Goal: Navigation & Orientation: Find specific page/section

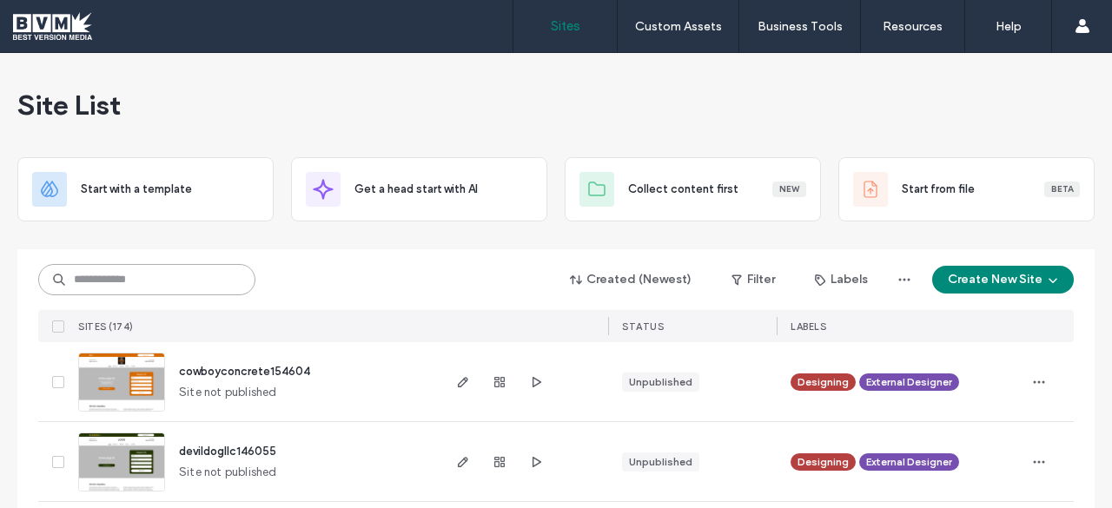
click at [116, 279] on input at bounding box center [146, 279] width 217 height 31
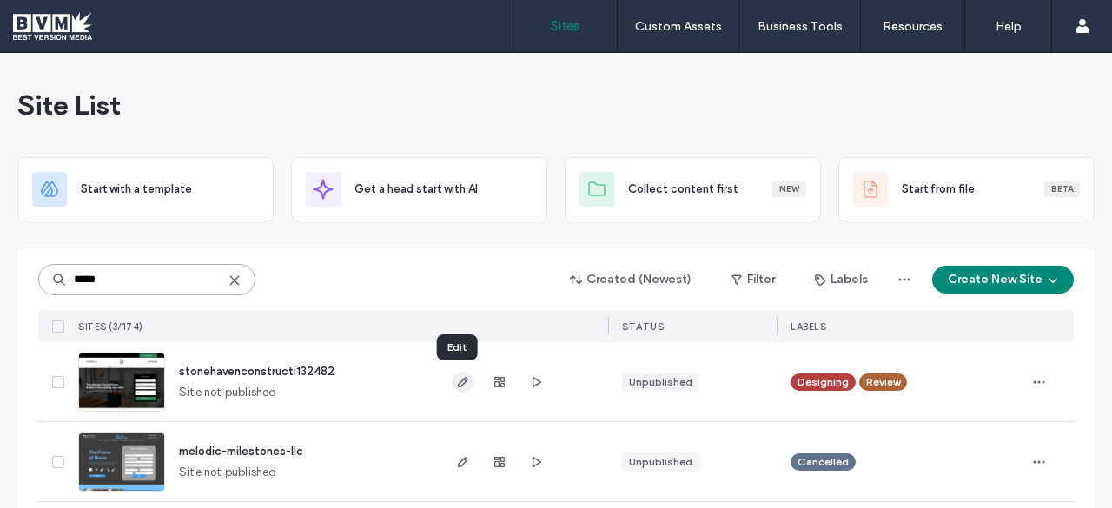
type input "*****"
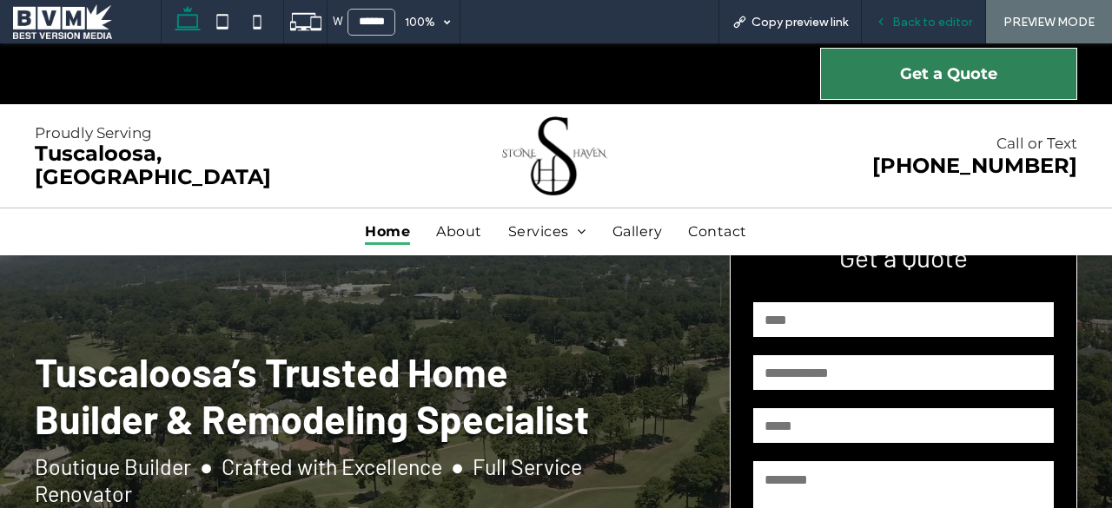
click at [907, 20] on span "Back to editor" at bounding box center [932, 22] width 80 height 15
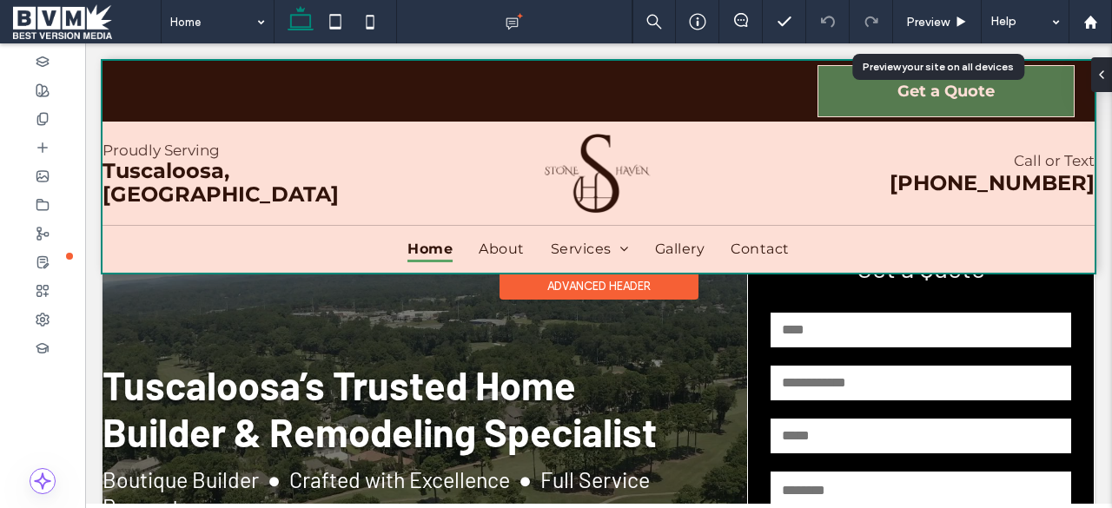
scroll to position [135, 0]
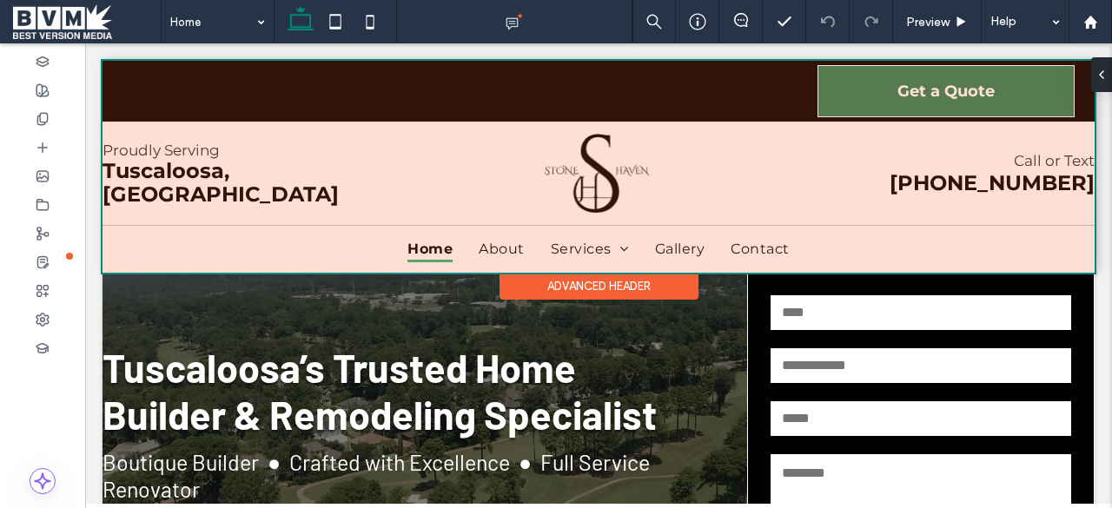
click at [593, 265] on div at bounding box center [599, 167] width 992 height 212
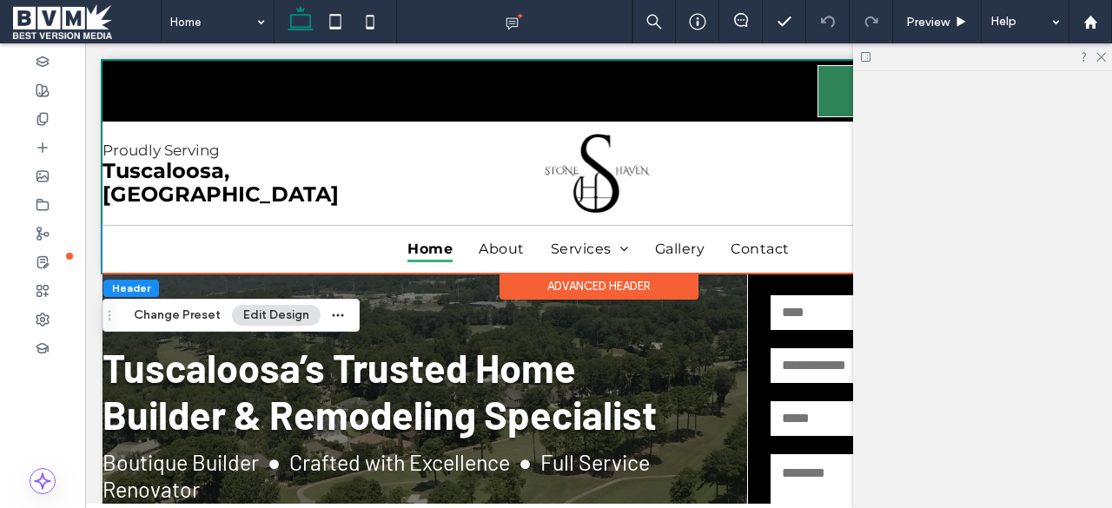
click at [593, 265] on div "Home About Services Kitchen Renovations Bathroom Renovations Custom Home Constr…" at bounding box center [599, 249] width 992 height 47
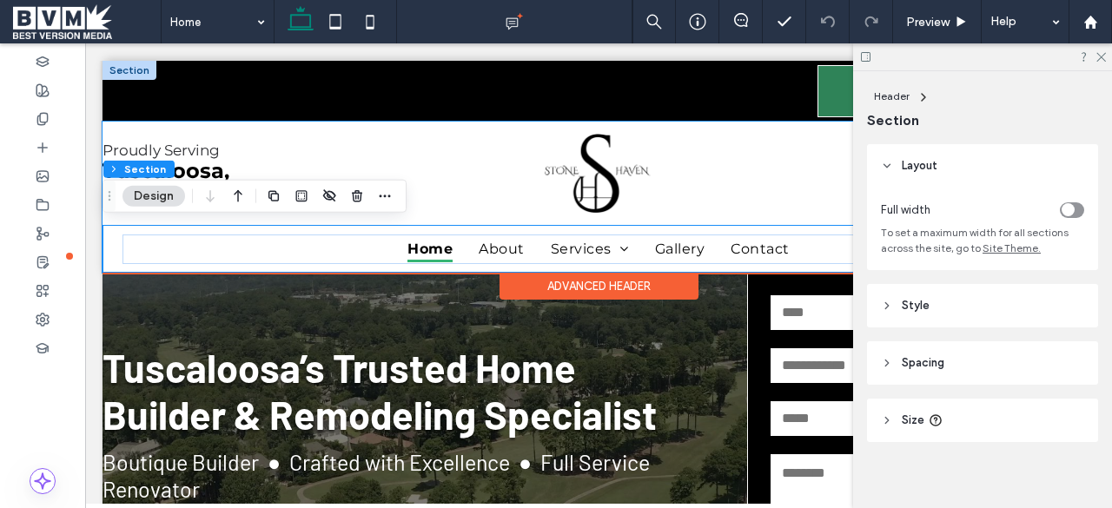
click at [507, 167] on div at bounding box center [598, 173] width 310 height 81
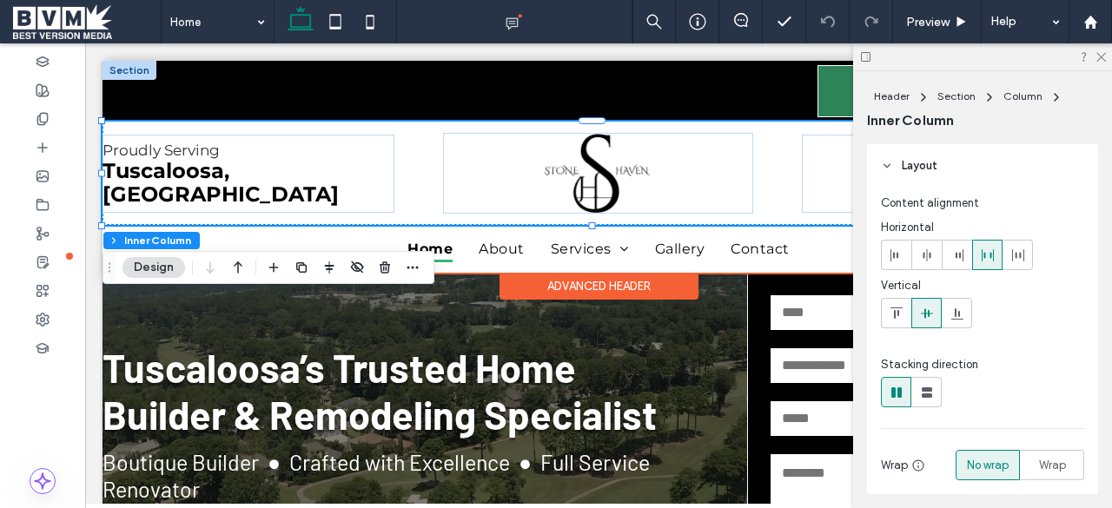
click at [507, 167] on div at bounding box center [598, 173] width 310 height 81
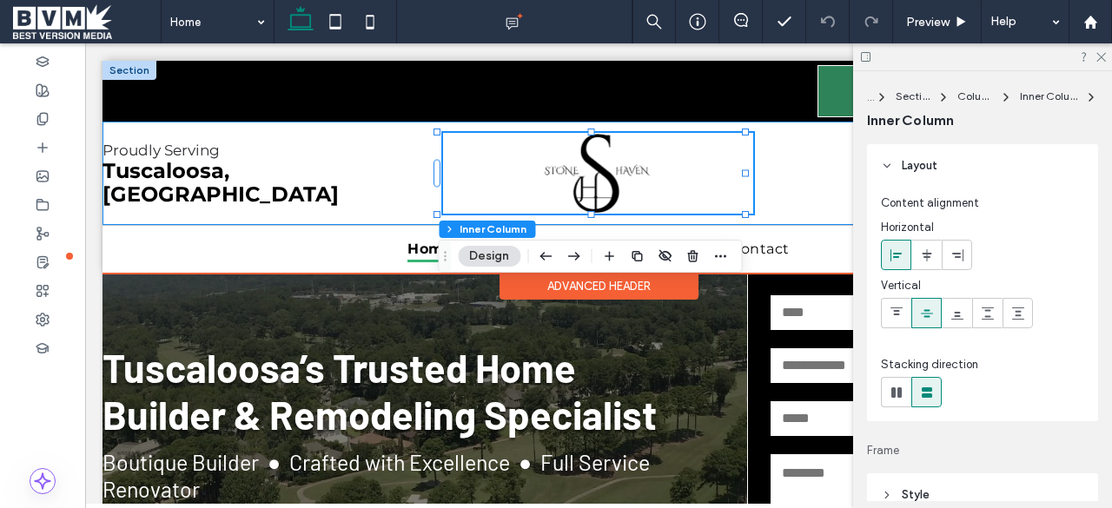
click at [411, 161] on div "Proudly Serving [GEOGRAPHIC_DATA], AL Call or Text [PHONE_NUMBER]" at bounding box center [599, 173] width 992 height 103
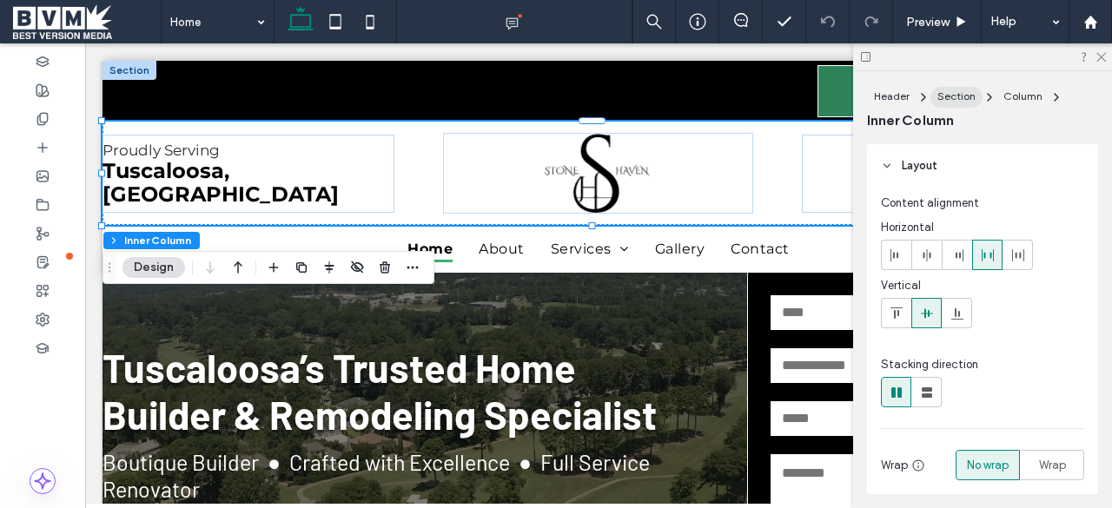
click at [956, 96] on span "Section" at bounding box center [957, 95] width 38 height 13
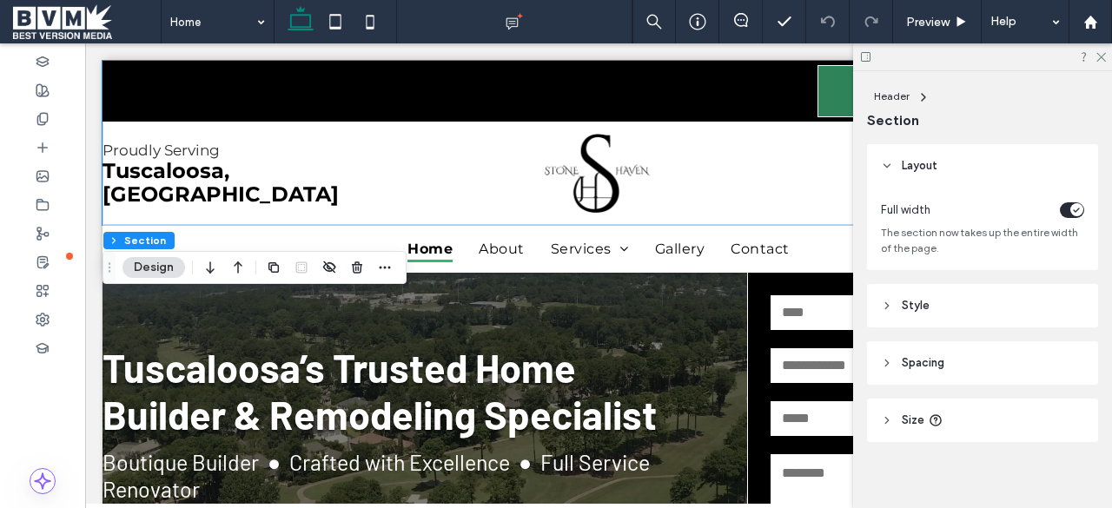
click at [956, 96] on nav "Header" at bounding box center [982, 97] width 231 height 21
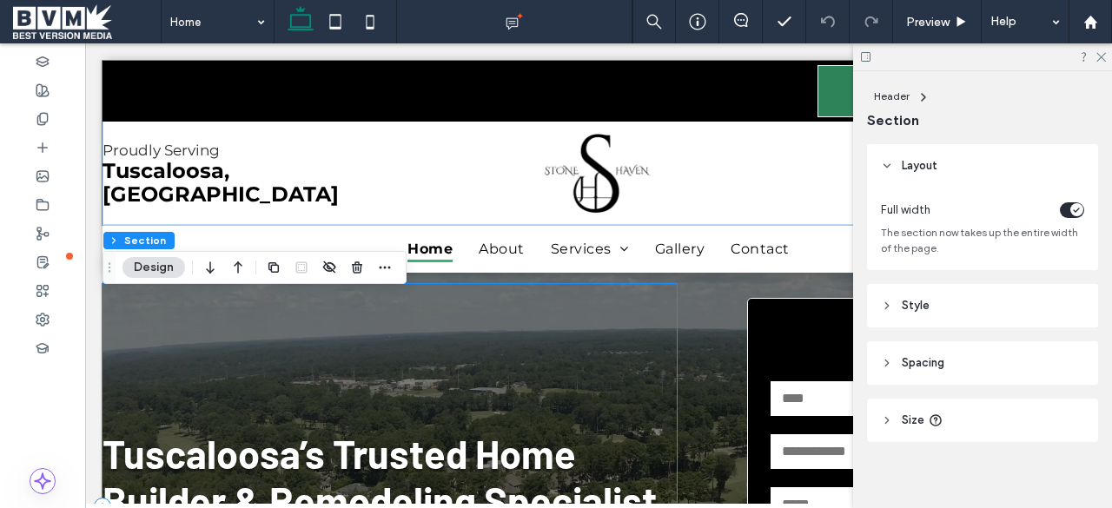
scroll to position [0, 0]
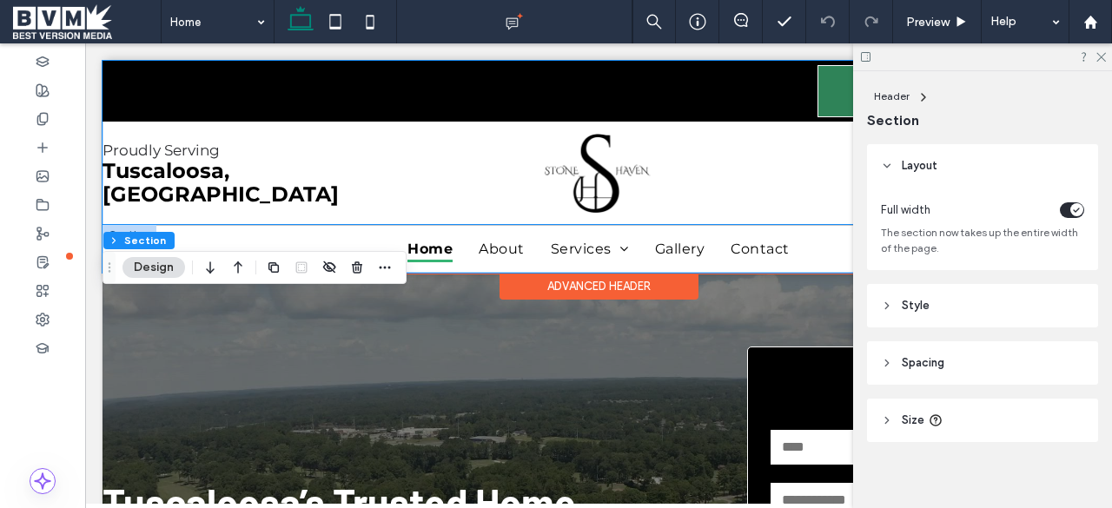
click at [769, 227] on div "Home About Services Kitchen Renovations Bathroom Renovations Custom Home Constr…" at bounding box center [599, 249] width 992 height 47
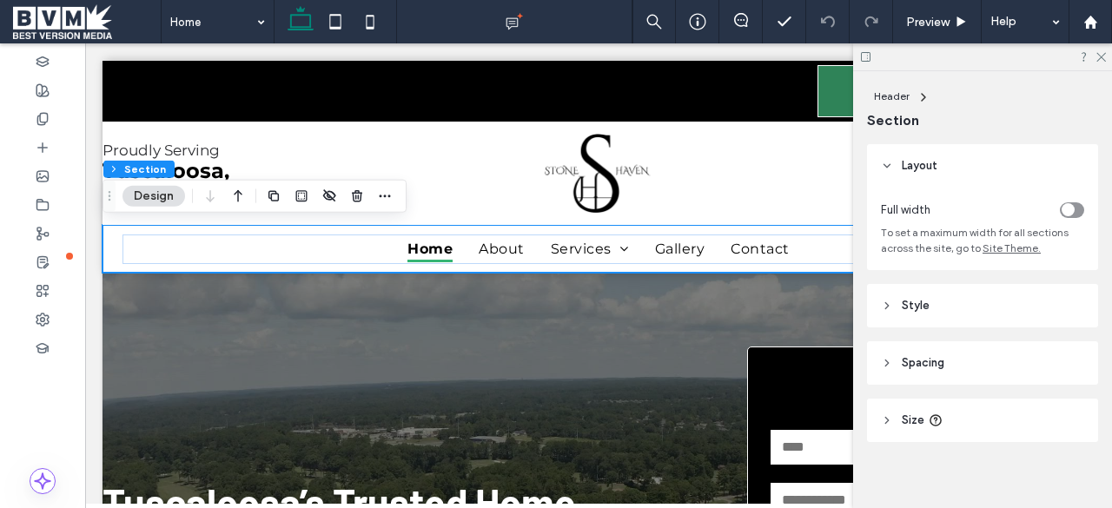
scroll to position [10, 0]
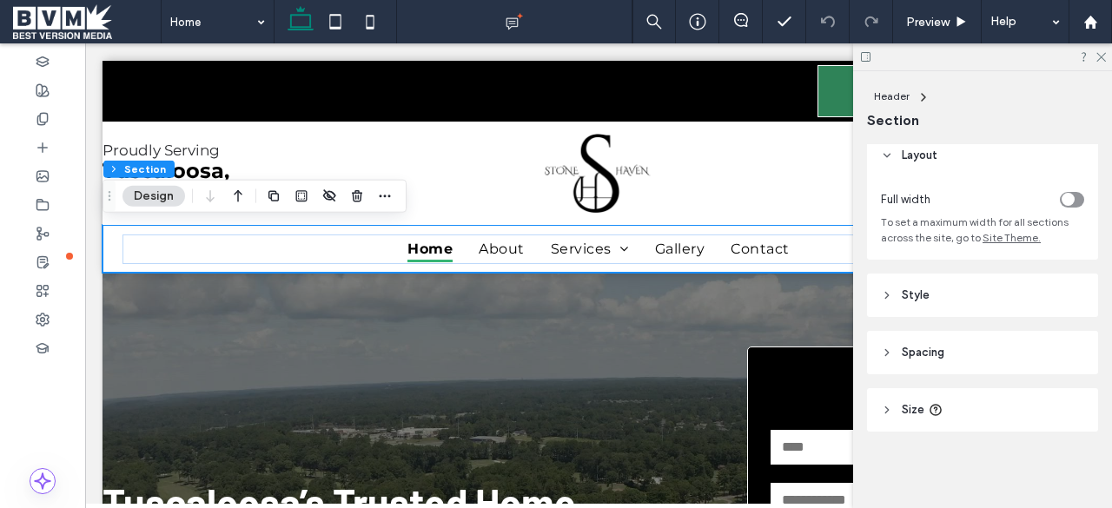
click at [913, 299] on span "Style" at bounding box center [916, 295] width 28 height 17
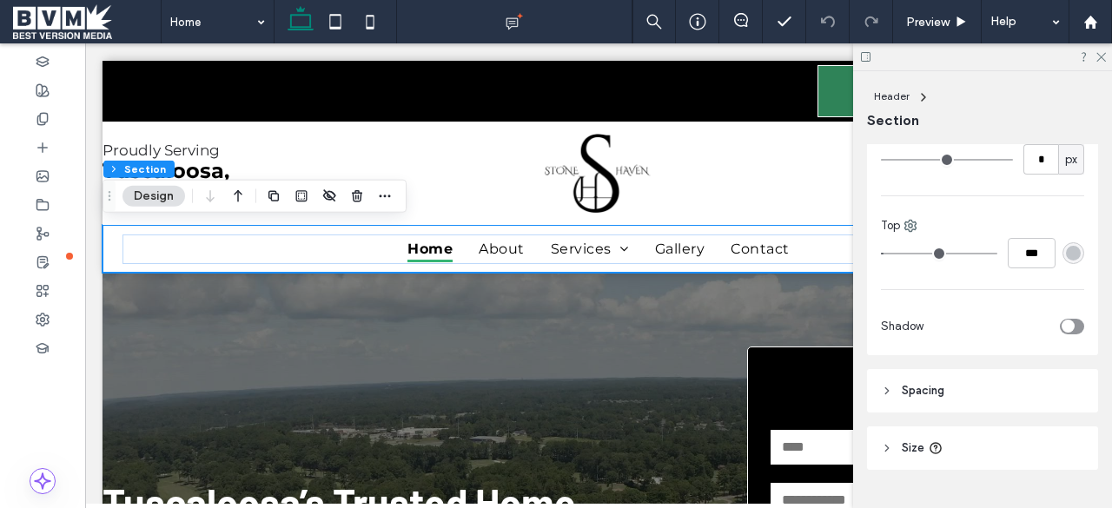
scroll to position [378, 0]
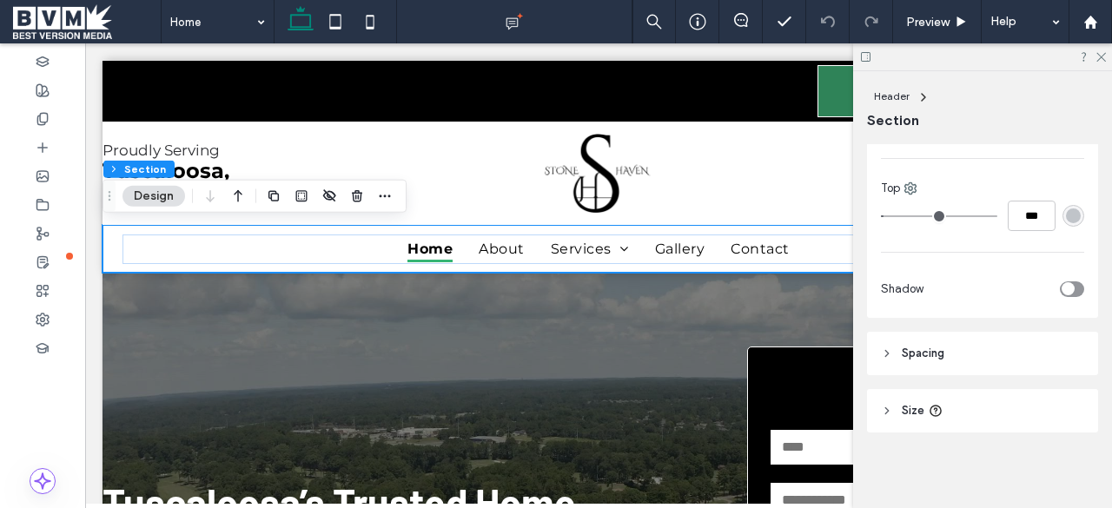
click at [930, 347] on span "Spacing" at bounding box center [923, 353] width 43 height 17
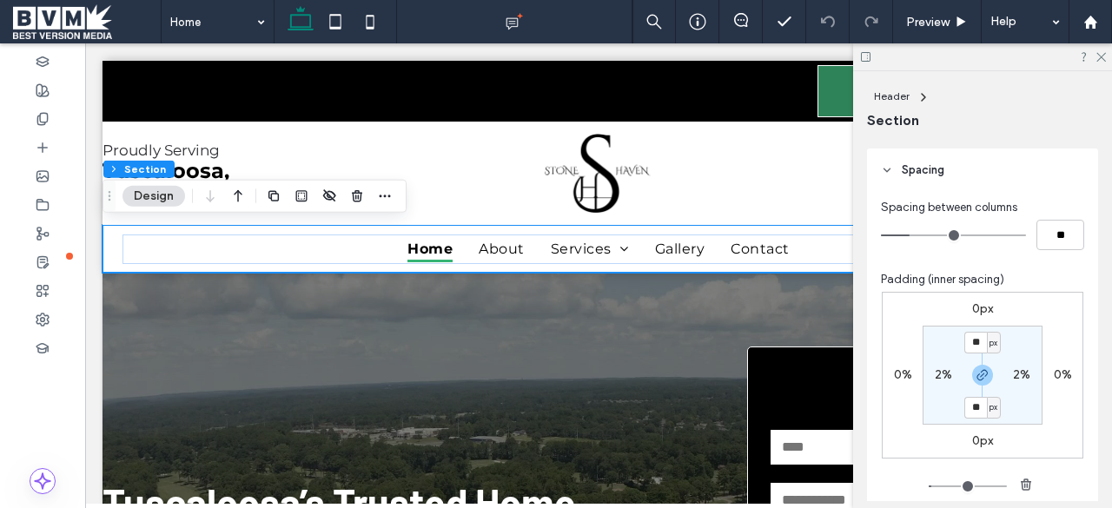
scroll to position [696, 0]
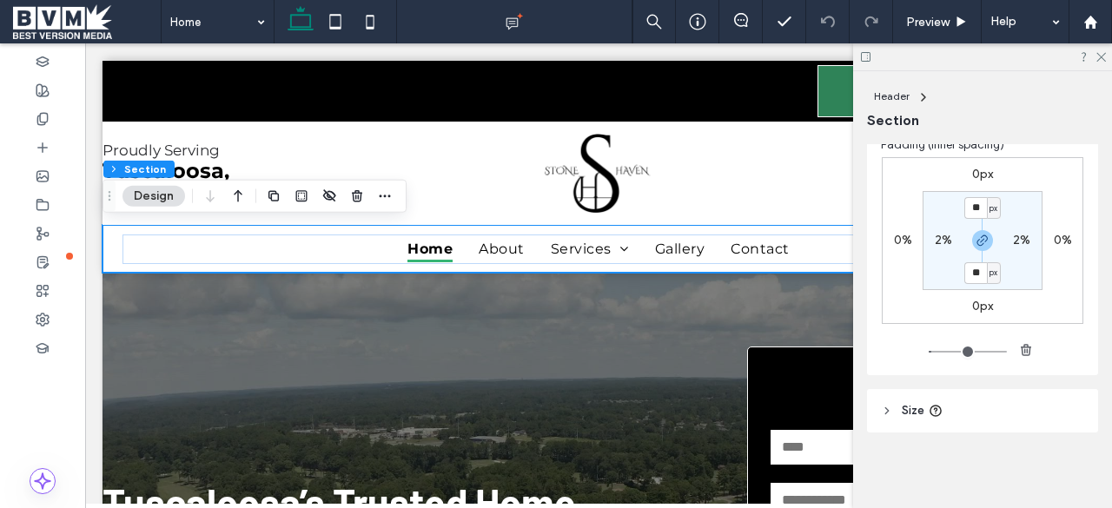
click at [900, 416] on header "Size" at bounding box center [982, 410] width 231 height 43
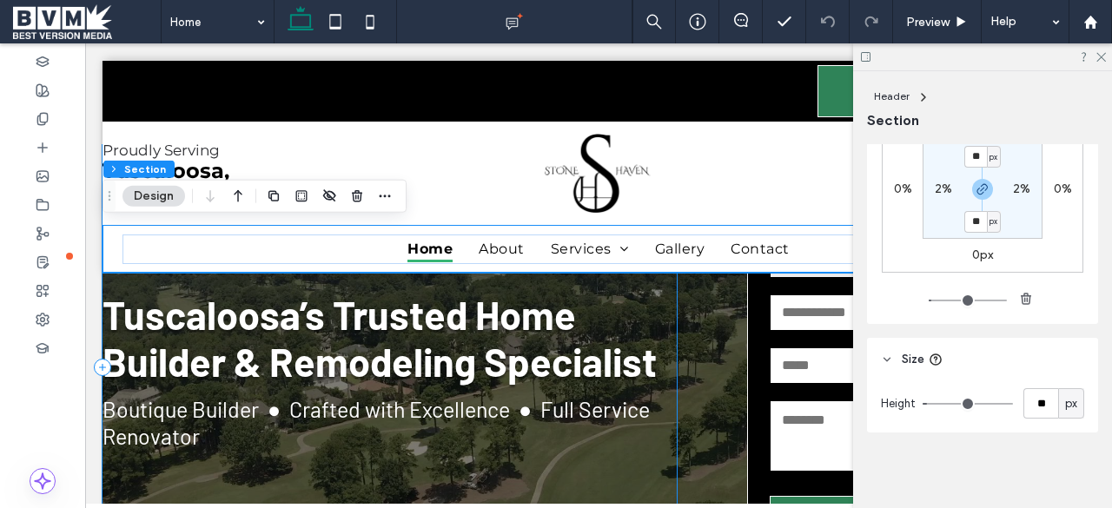
scroll to position [0, 0]
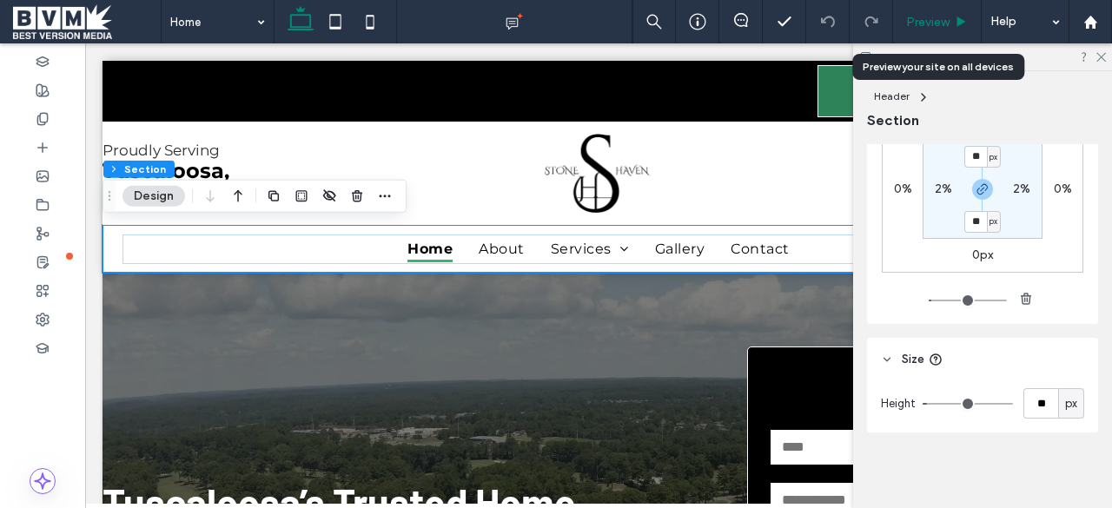
click at [924, 21] on span "Preview" at bounding box center [927, 22] width 43 height 15
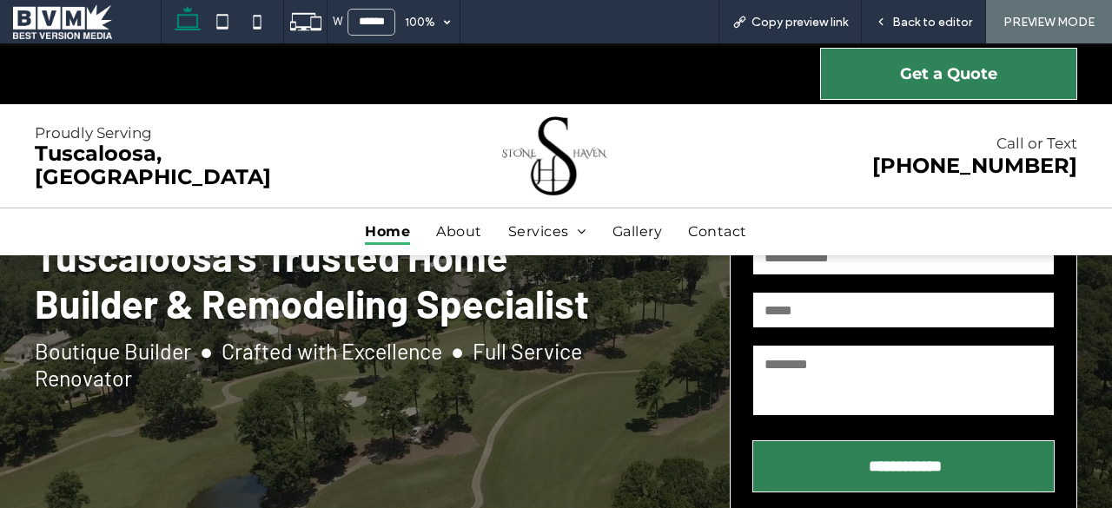
scroll to position [245, 0]
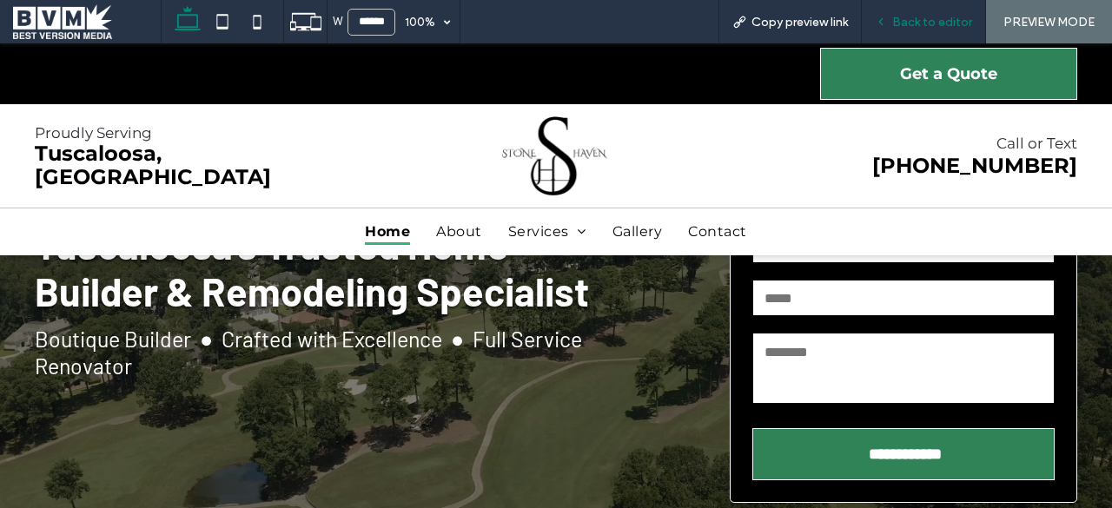
click at [916, 18] on span "Back to editor" at bounding box center [932, 22] width 80 height 15
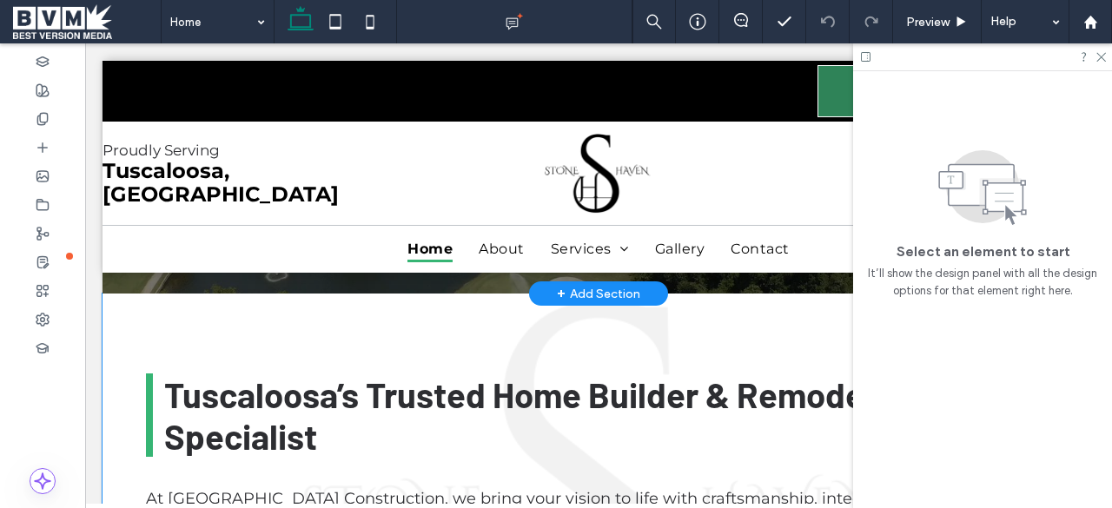
scroll to position [554, 0]
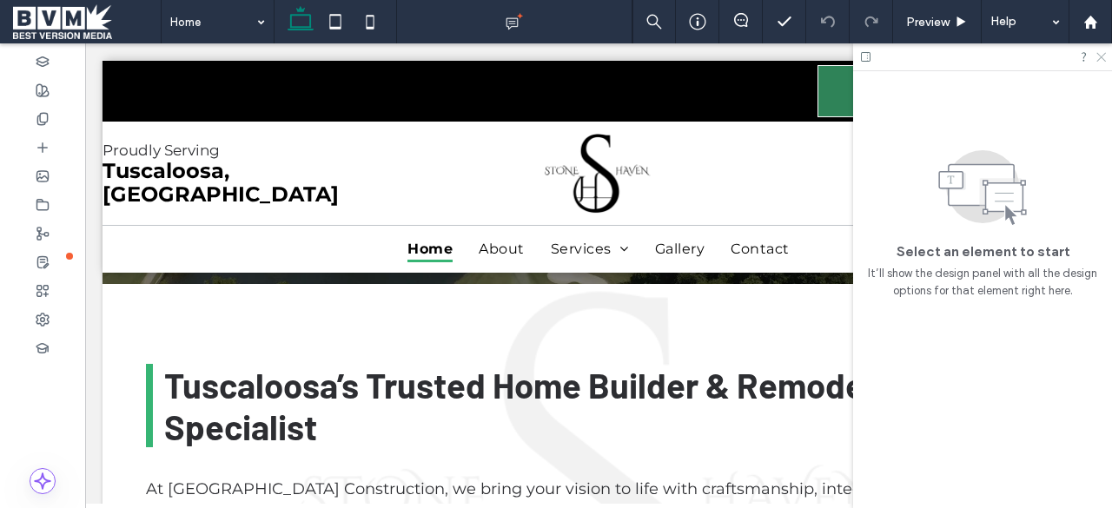
click at [1104, 56] on icon at bounding box center [1100, 55] width 11 height 11
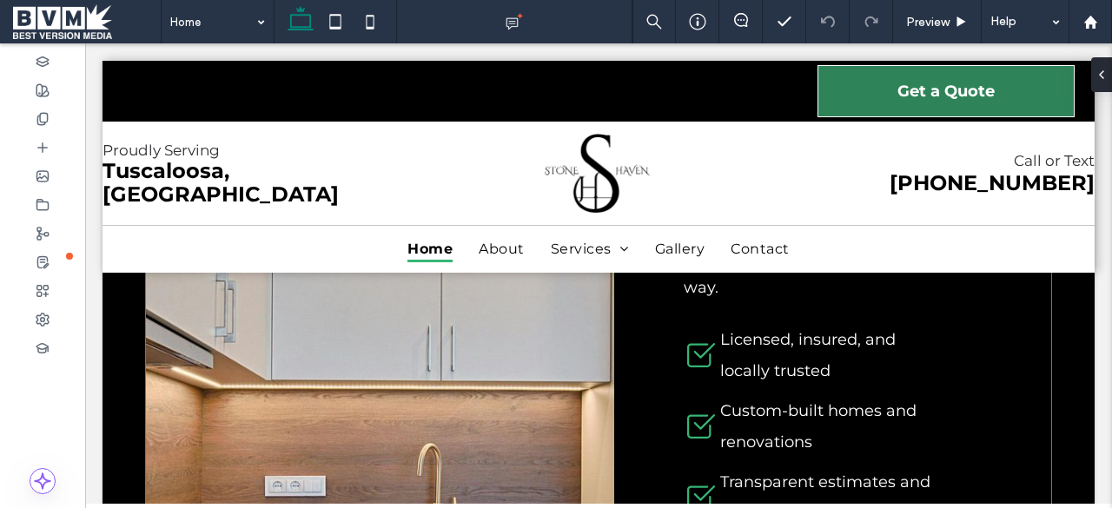
scroll to position [1379, 0]
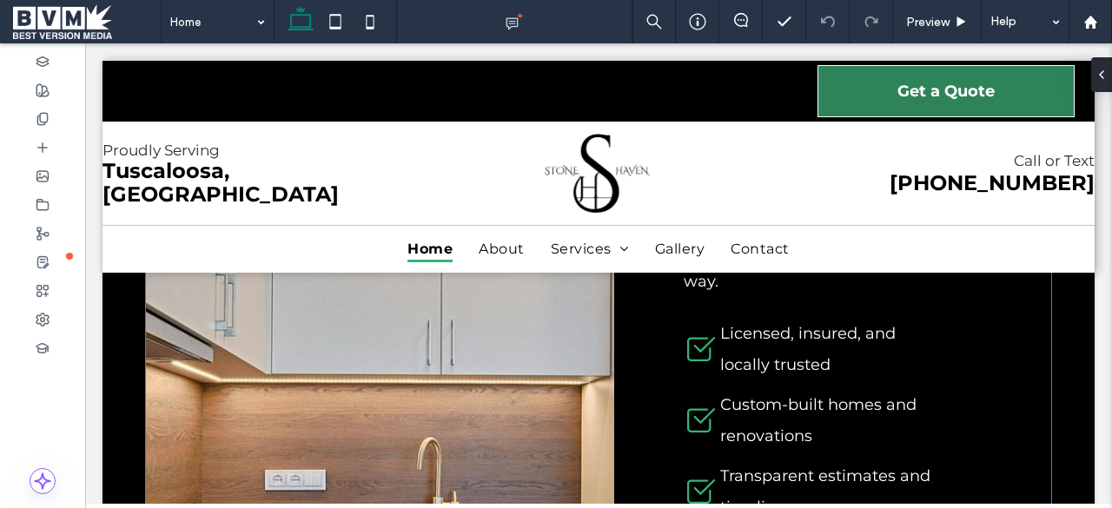
click at [699, 403] on icon at bounding box center [701, 420] width 35 height 35
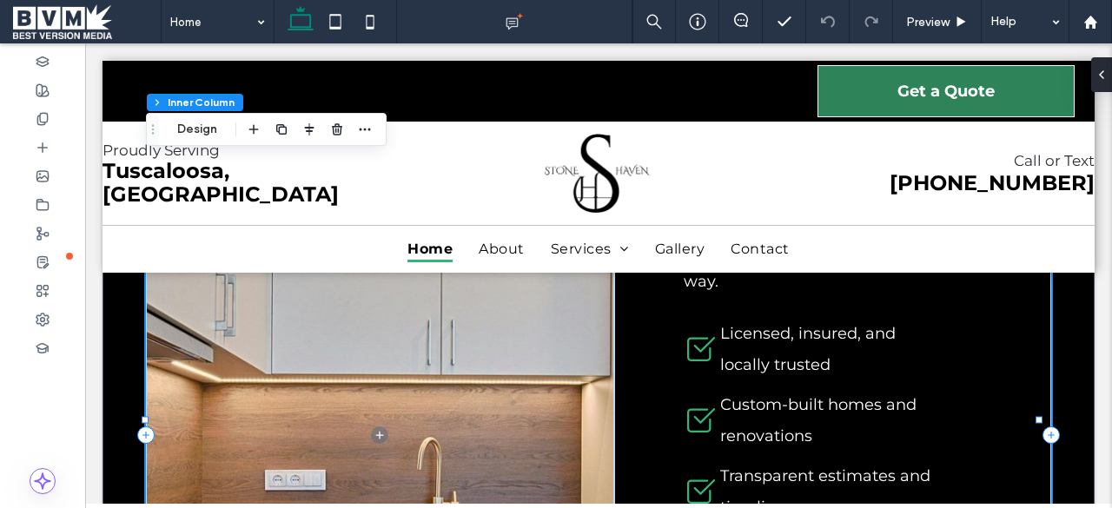
click at [699, 403] on icon at bounding box center [701, 420] width 35 height 35
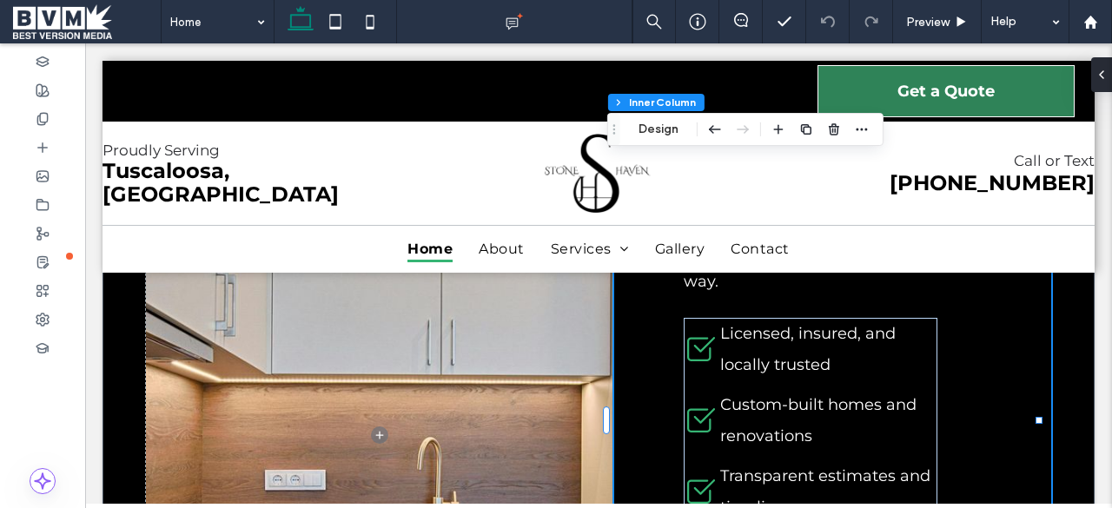
click at [699, 403] on icon at bounding box center [701, 420] width 35 height 35
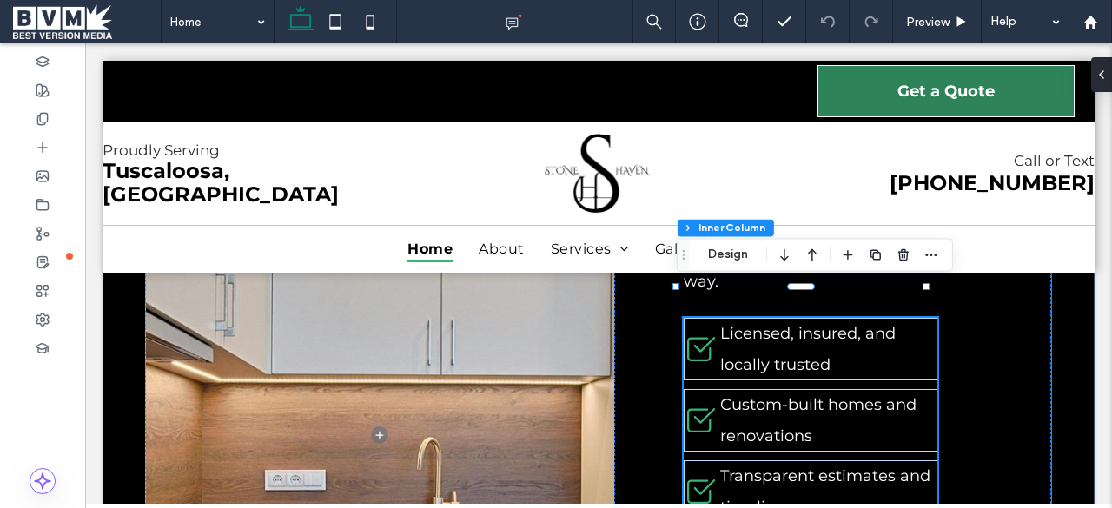
click at [699, 403] on icon at bounding box center [701, 420] width 35 height 35
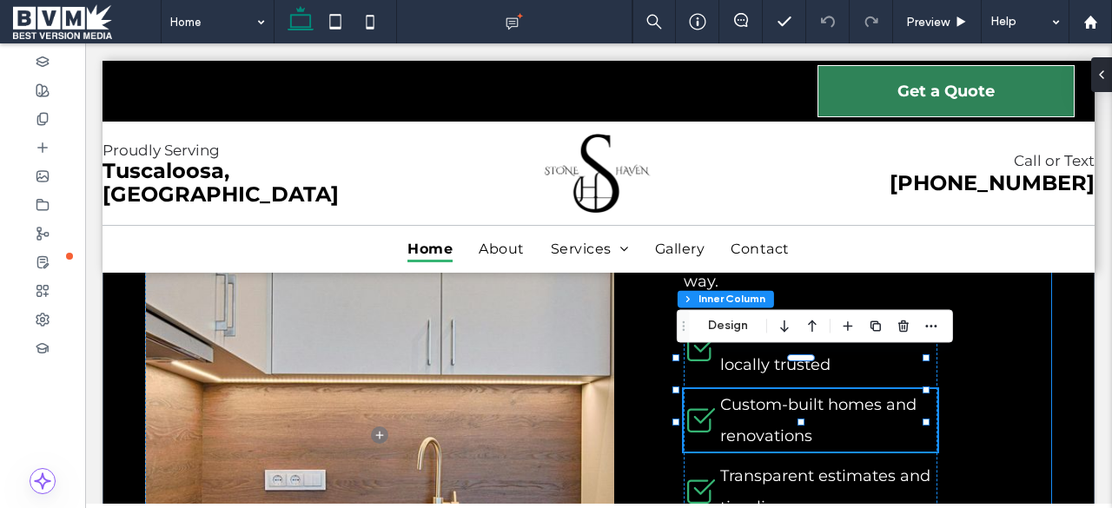
click at [699, 403] on icon at bounding box center [701, 420] width 35 height 35
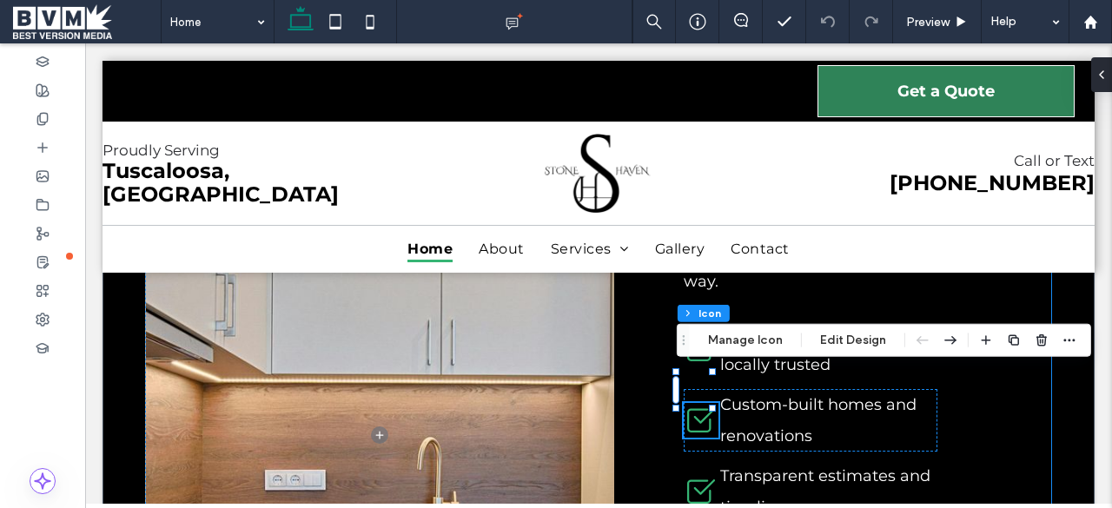
click at [699, 403] on icon at bounding box center [701, 420] width 35 height 35
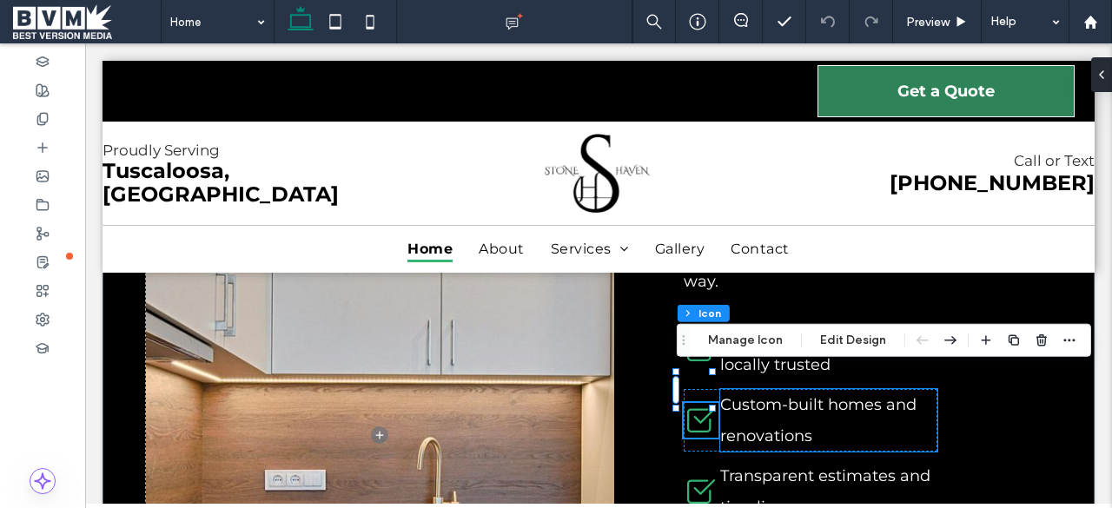
click at [727, 395] on span "Custom-built homes and renovations" at bounding box center [818, 420] width 196 height 50
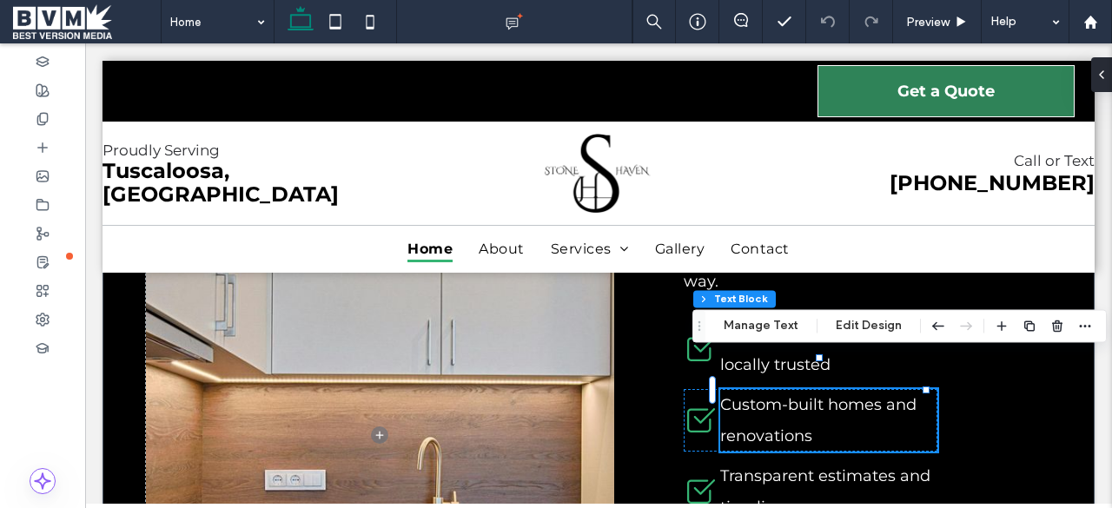
click at [727, 395] on span "Custom-built homes and renovations" at bounding box center [818, 420] width 196 height 50
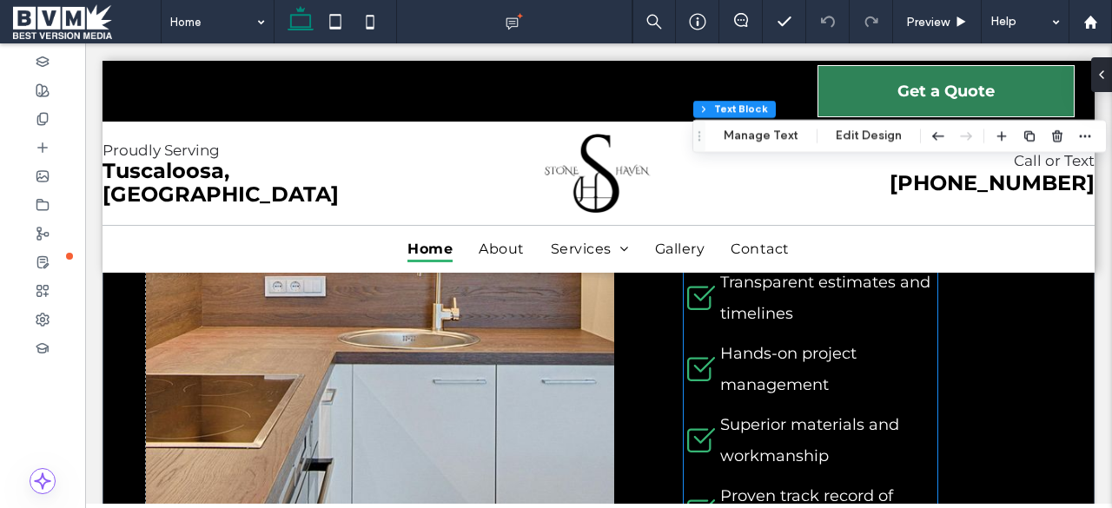
scroll to position [1576, 0]
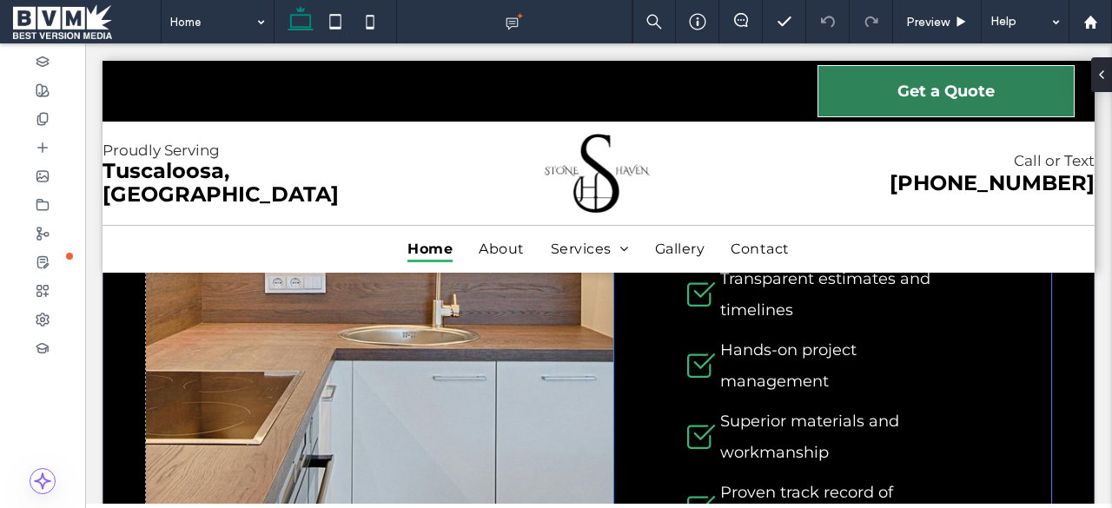
click at [635, 411] on div "Why Choose Us? At [GEOGRAPHIC_DATA] Construction, we combine decades of industr…" at bounding box center [832, 238] width 437 height 1041
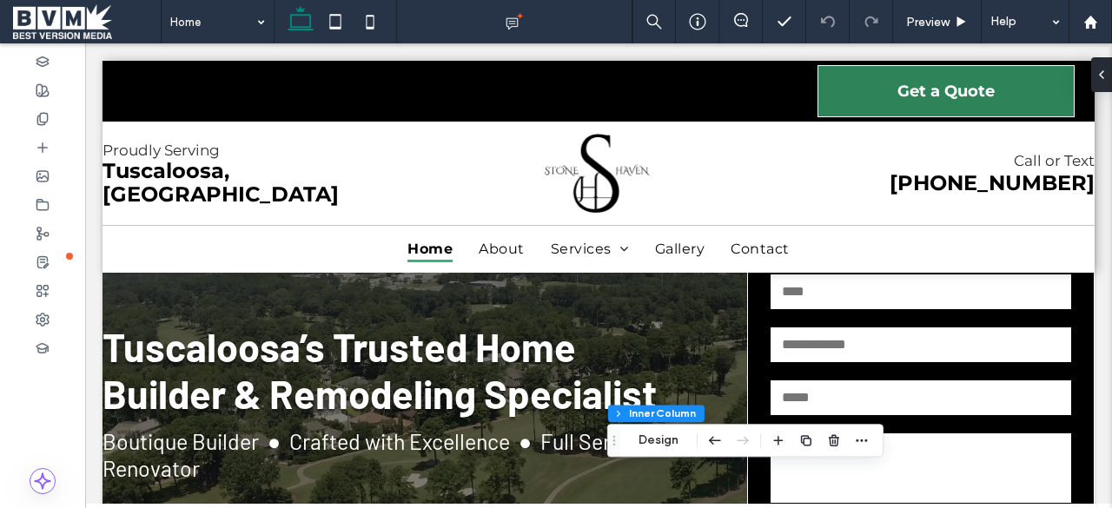
scroll to position [142, 0]
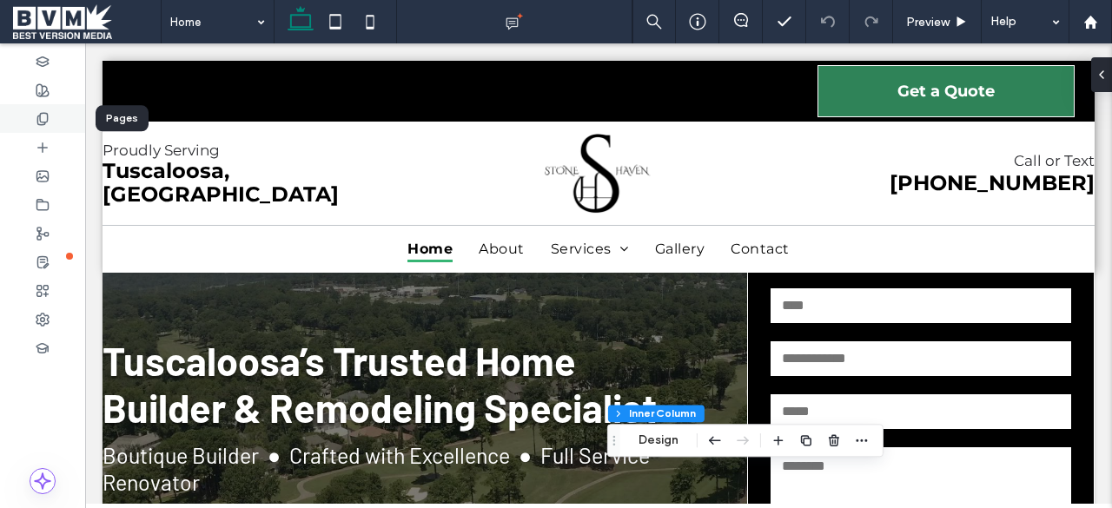
click at [33, 116] on div at bounding box center [42, 118] width 85 height 29
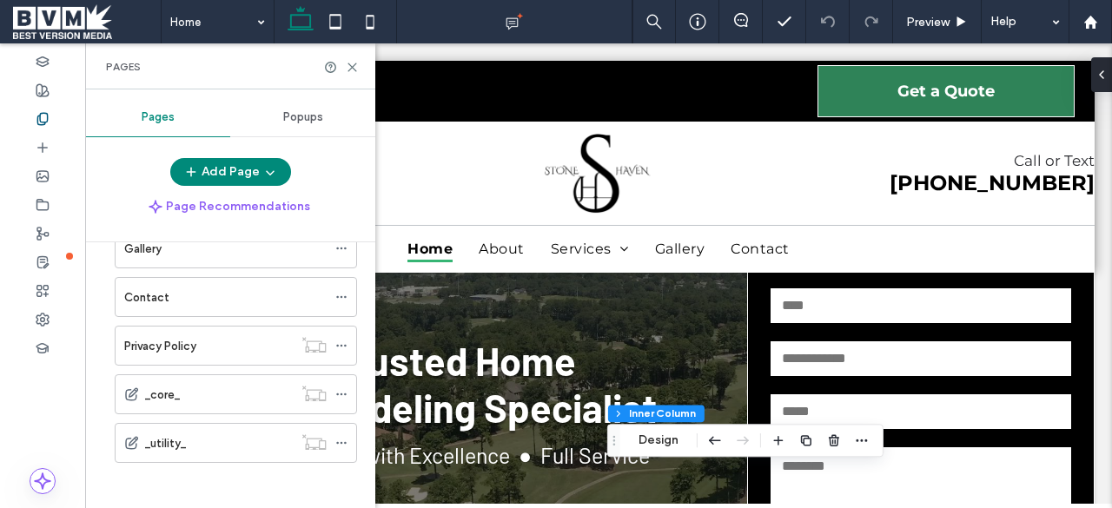
scroll to position [0, 0]
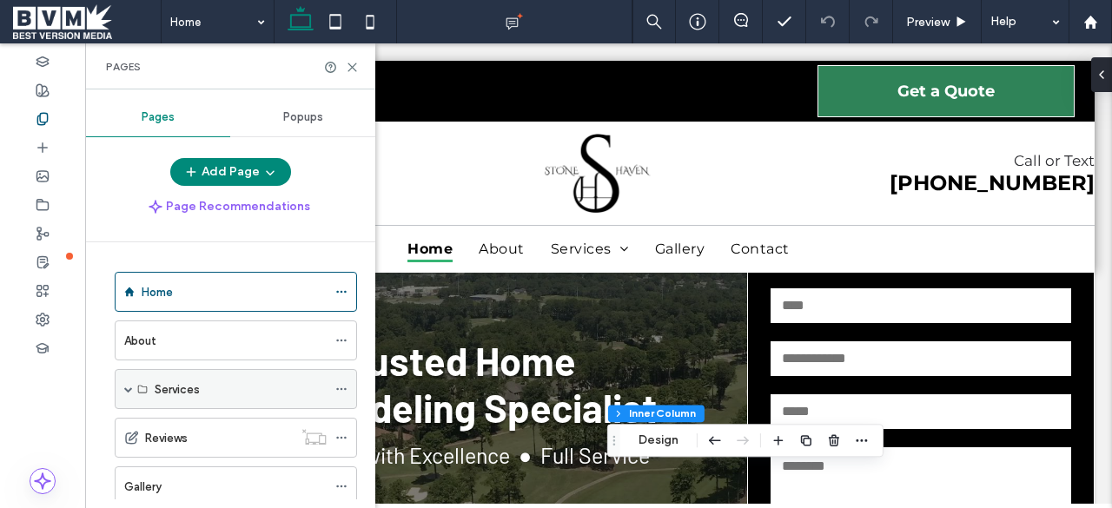
click at [127, 390] on span at bounding box center [128, 389] width 9 height 9
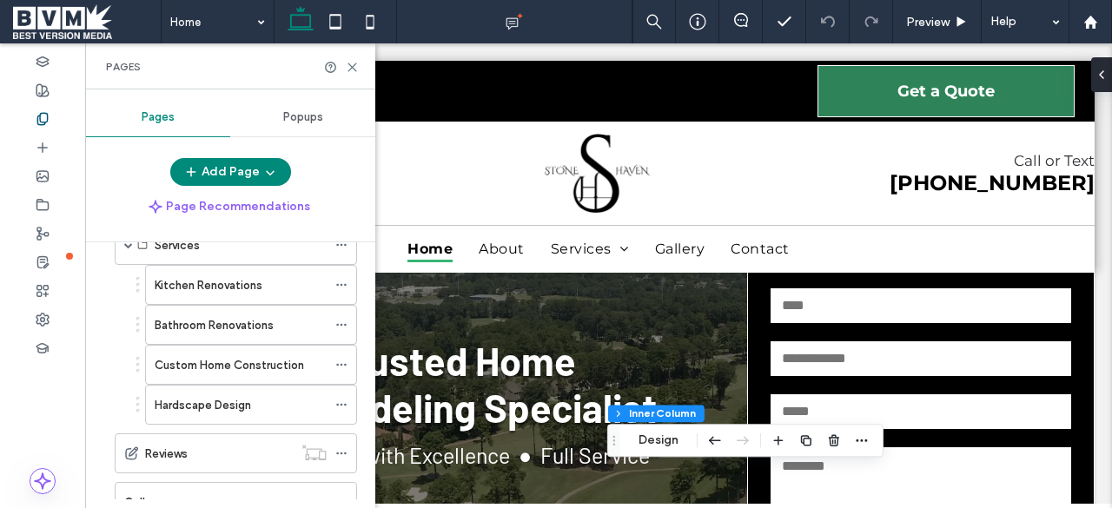
scroll to position [138, 0]
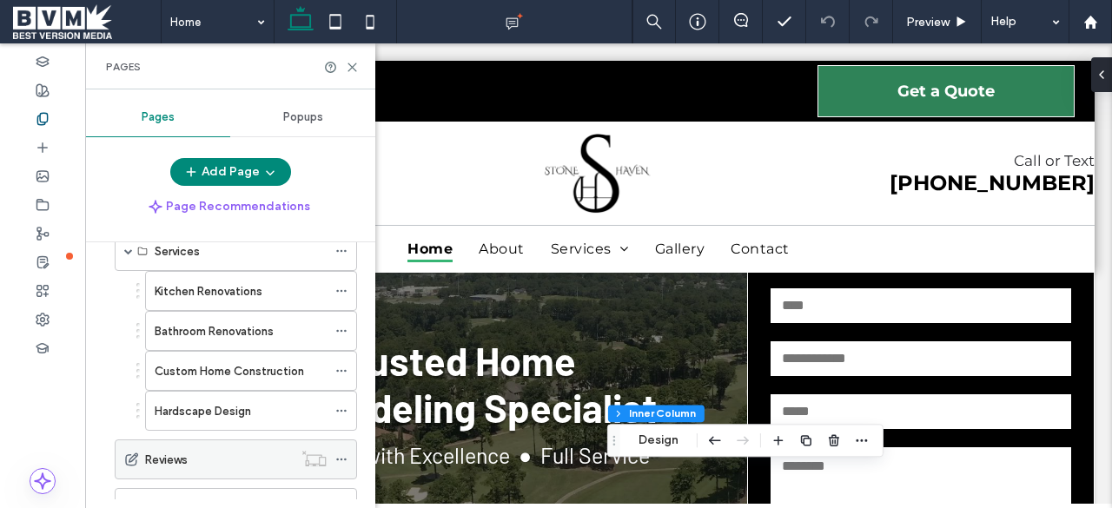
click at [215, 443] on div "Reviews" at bounding box center [219, 460] width 148 height 38
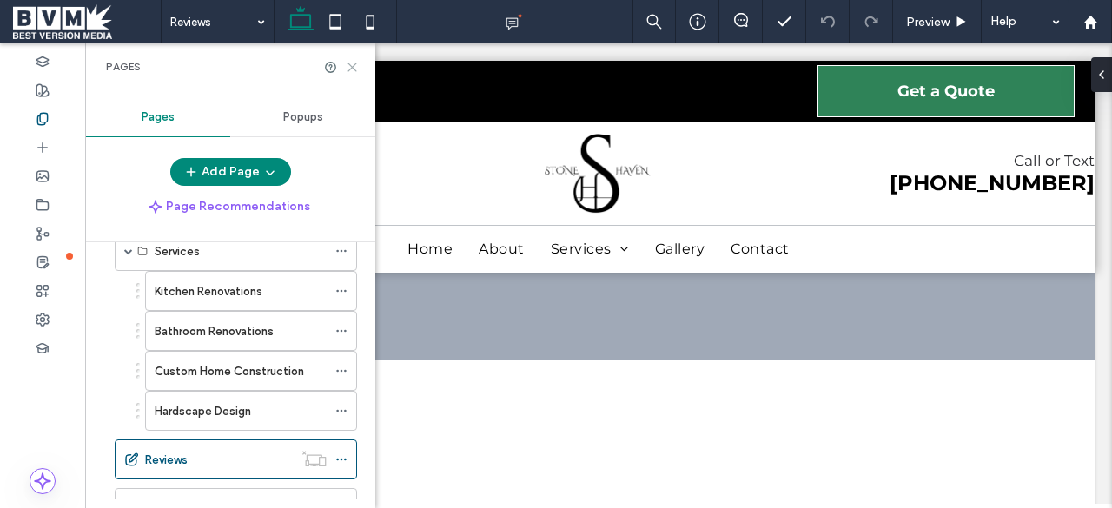
click at [349, 64] on use at bounding box center [352, 67] width 8 height 8
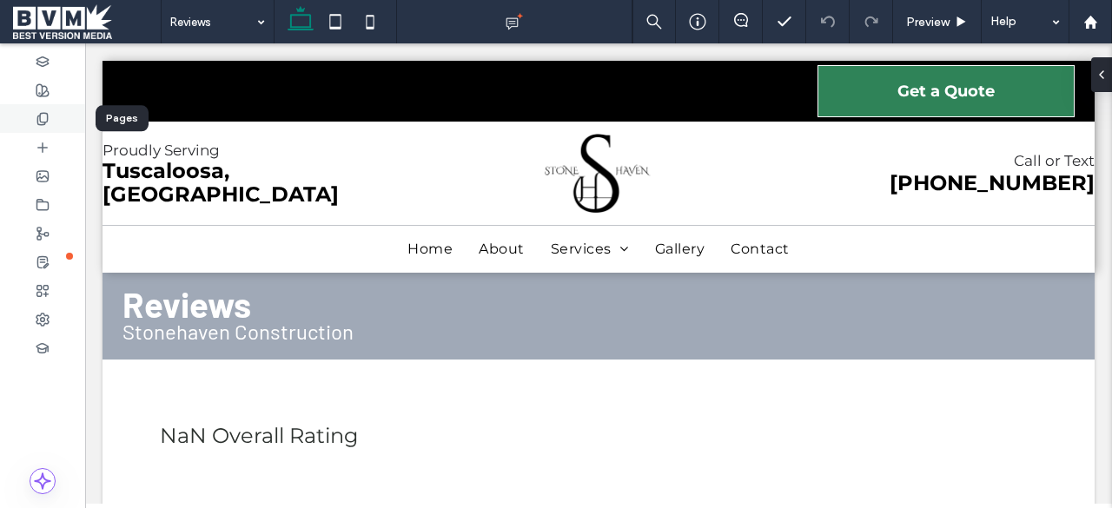
click at [43, 118] on icon at bounding box center [43, 119] width 14 height 14
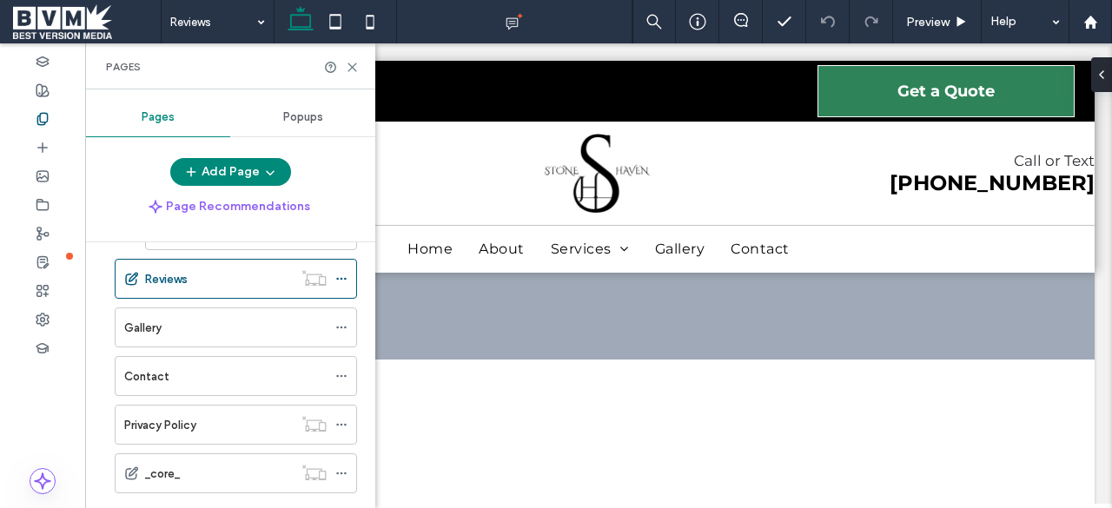
scroll to position [396, 0]
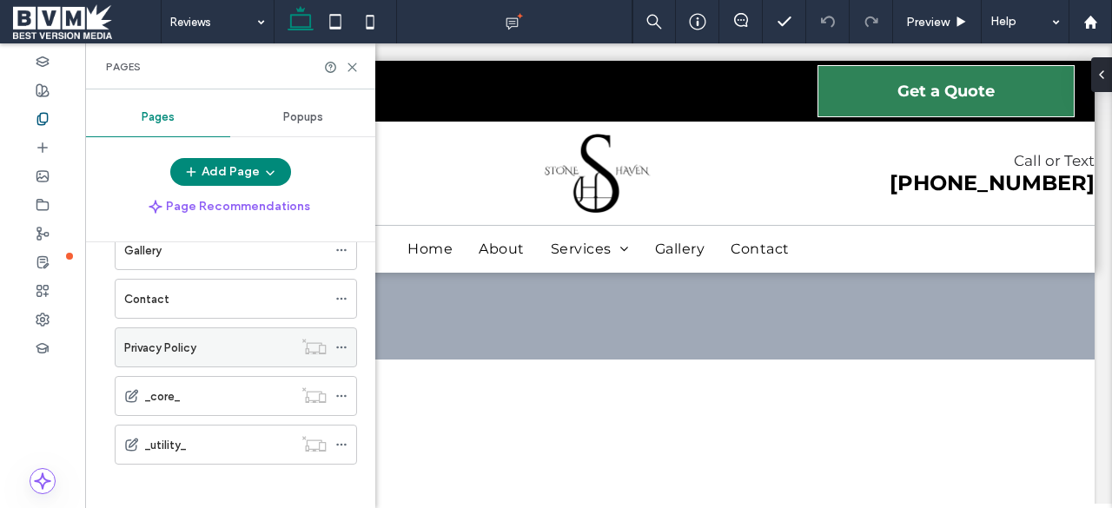
click at [189, 349] on div "Privacy Policy" at bounding box center [208, 347] width 169 height 38
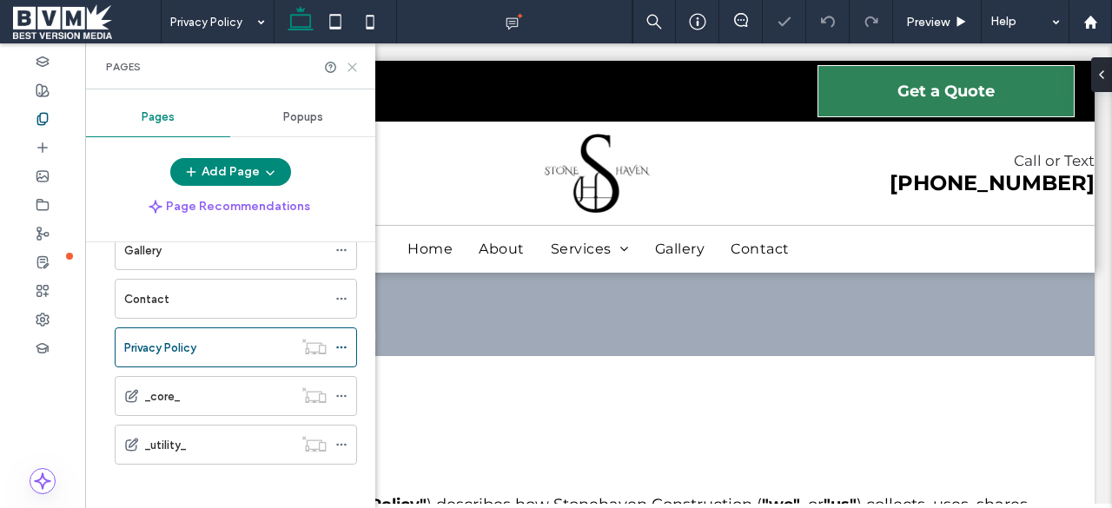
click at [353, 65] on icon at bounding box center [352, 67] width 13 height 13
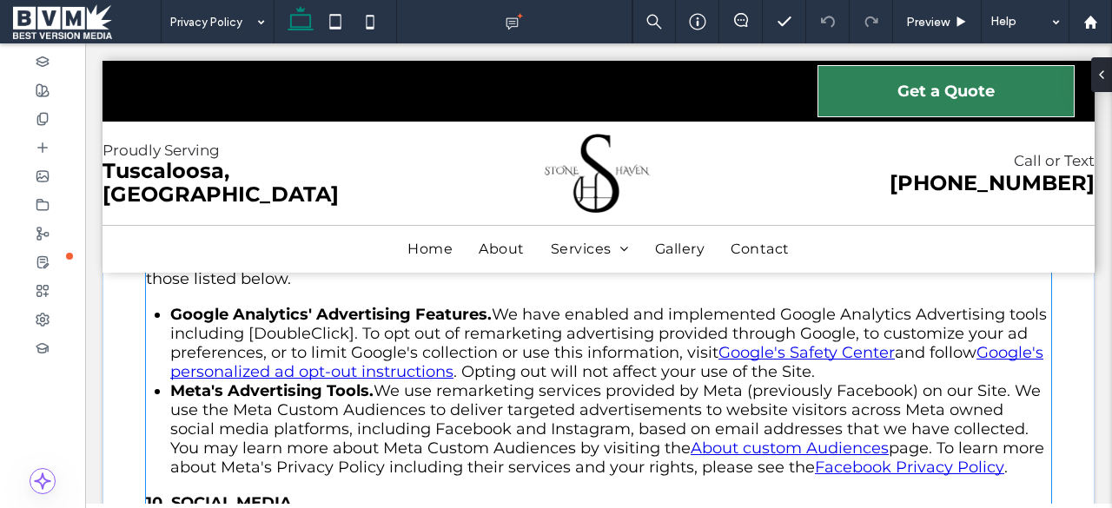
scroll to position [3494, 0]
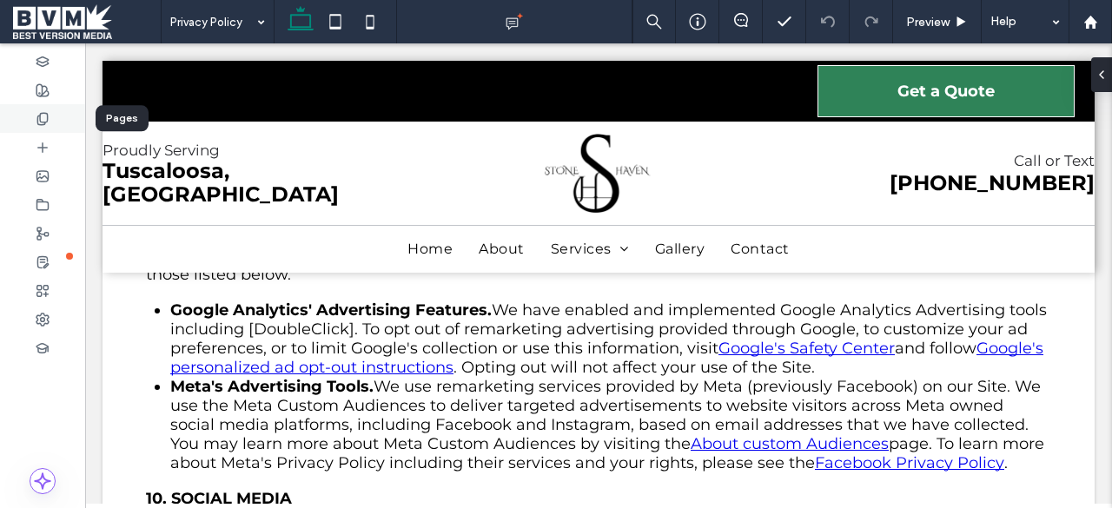
click at [43, 124] on use at bounding box center [42, 118] width 10 height 11
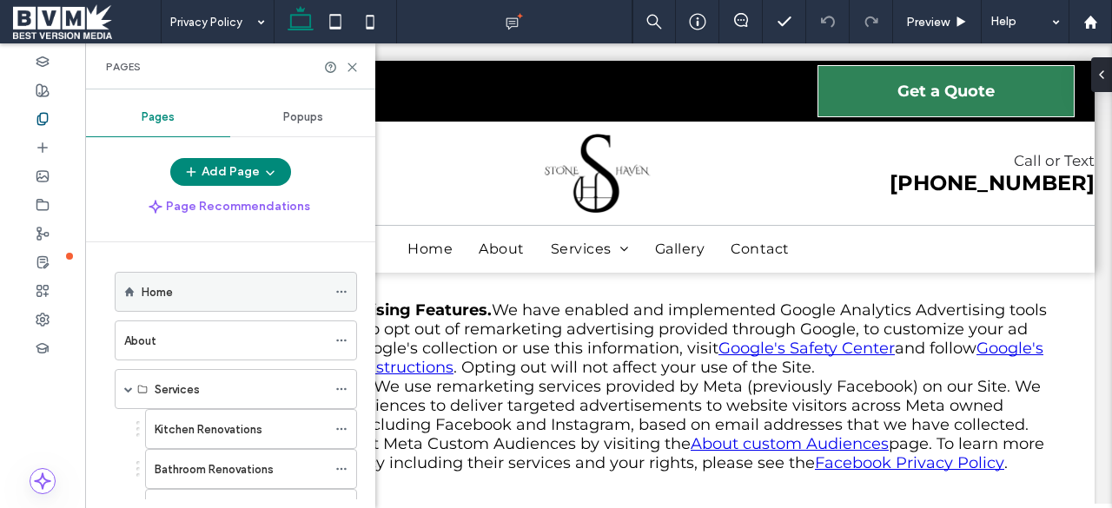
click at [186, 295] on div "Home" at bounding box center [234, 292] width 185 height 18
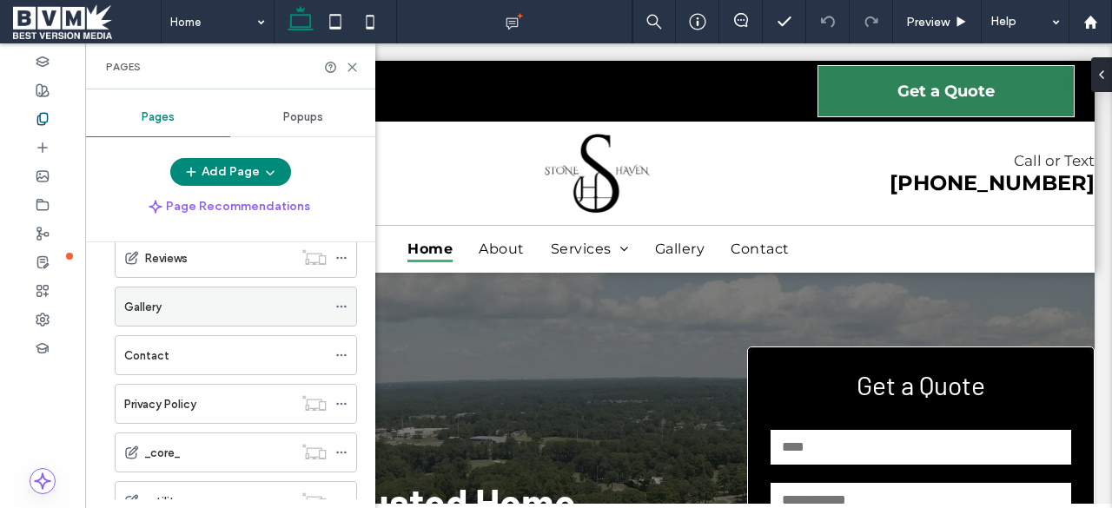
scroll to position [396, 0]
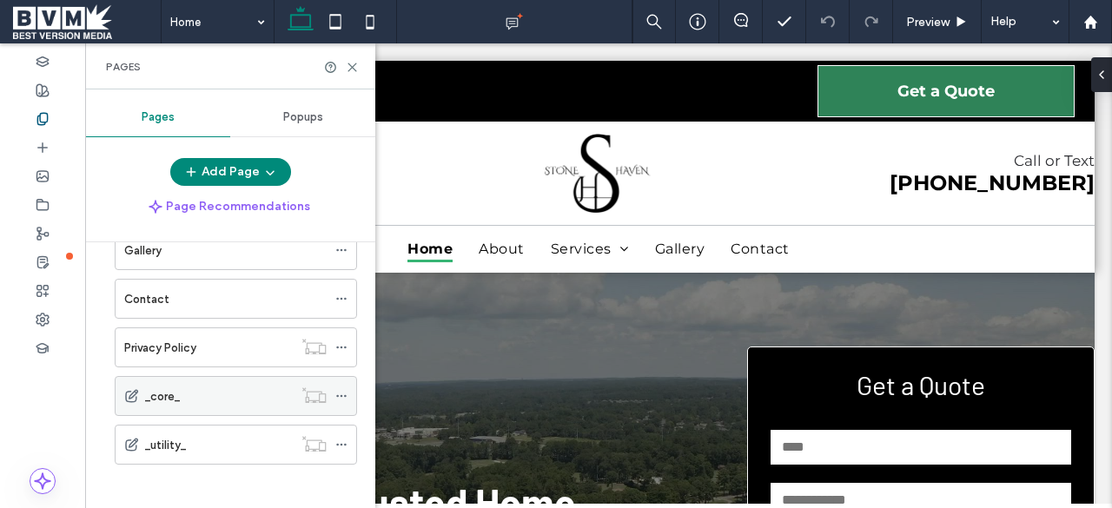
click at [181, 388] on div "_core_" at bounding box center [219, 397] width 148 height 18
click at [351, 61] on icon at bounding box center [352, 67] width 13 height 13
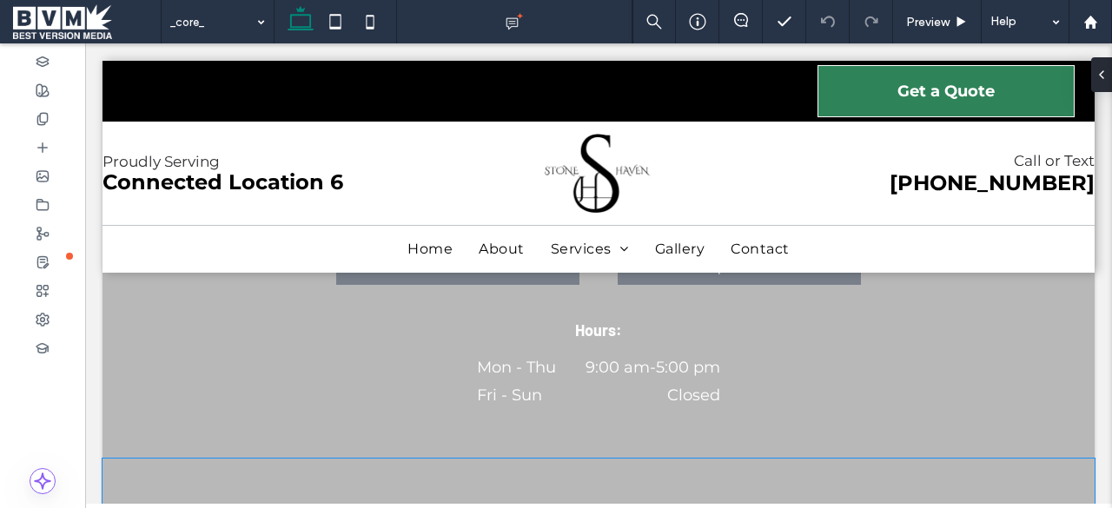
scroll to position [192, 0]
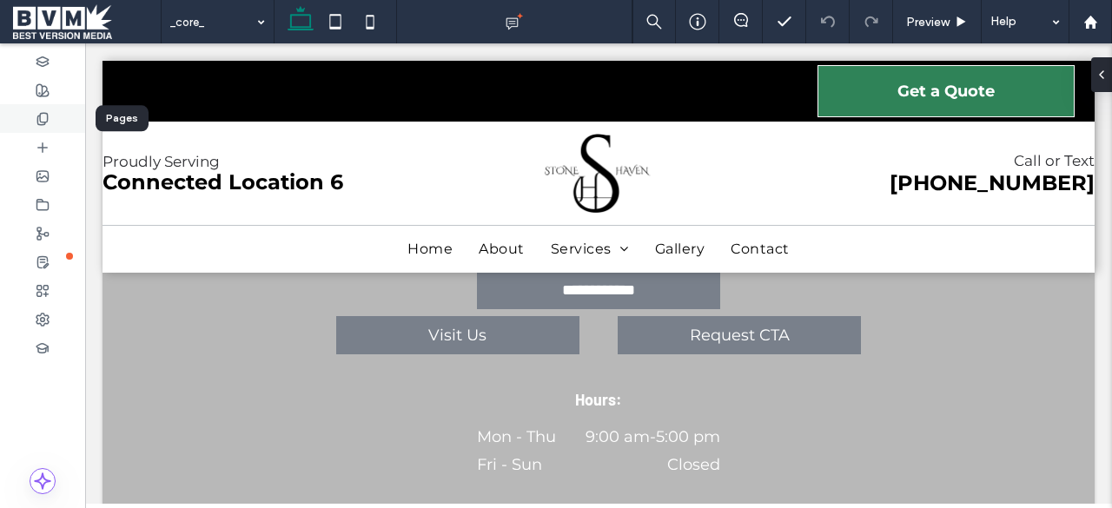
click at [31, 121] on div at bounding box center [42, 118] width 85 height 29
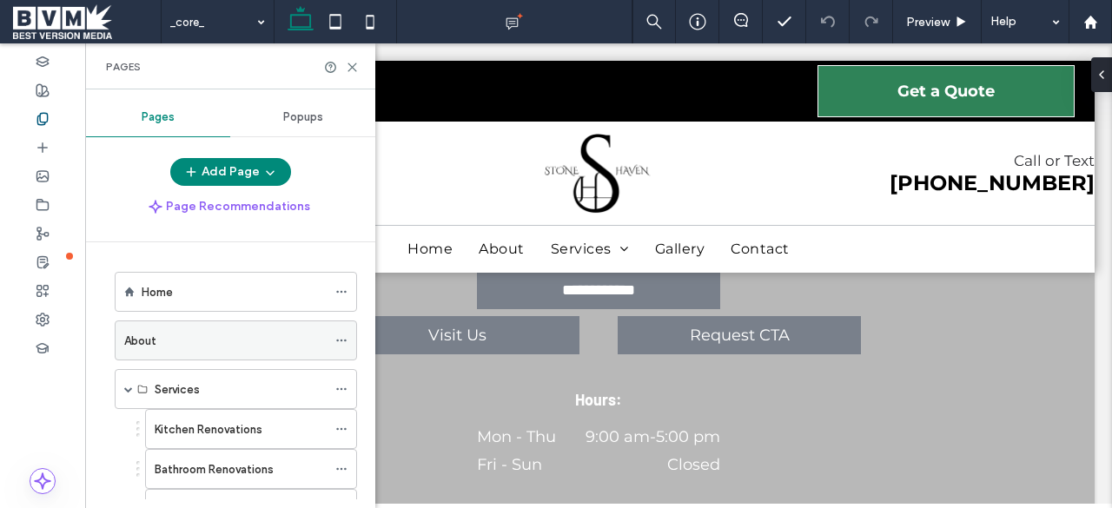
click at [183, 348] on div "About" at bounding box center [225, 341] width 202 height 38
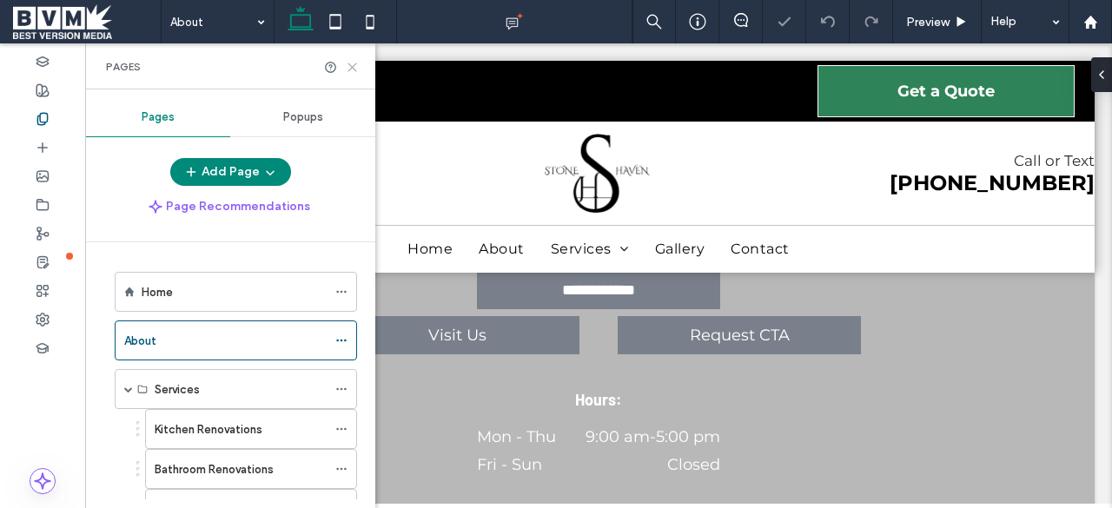
click at [350, 67] on icon at bounding box center [352, 67] width 13 height 13
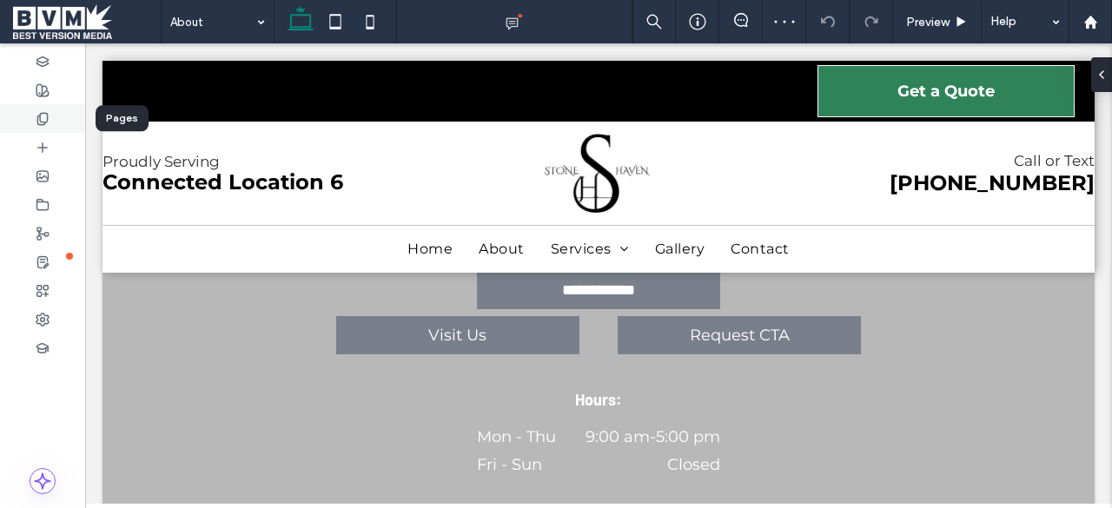
click at [57, 129] on div at bounding box center [42, 118] width 85 height 29
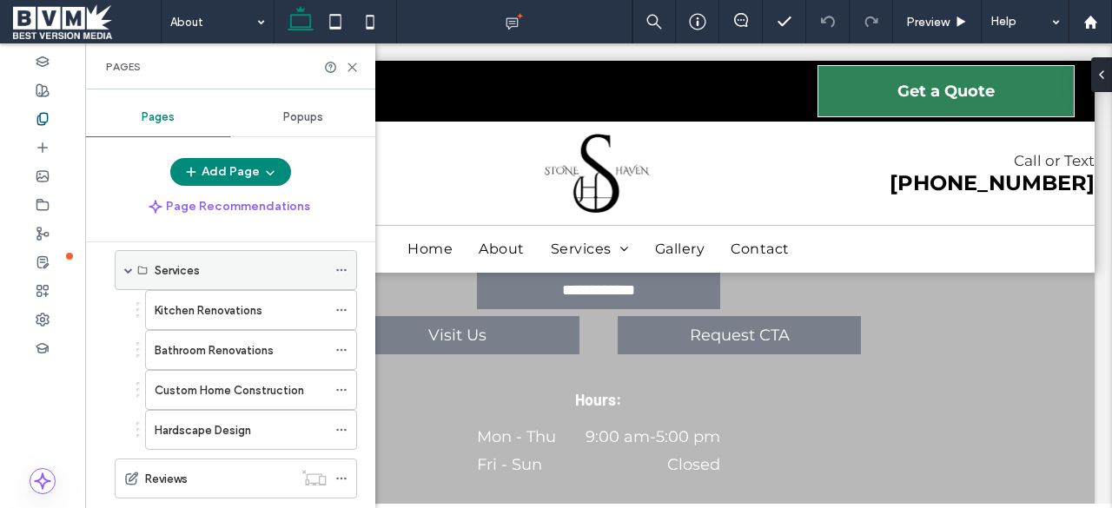
scroll to position [123, 0]
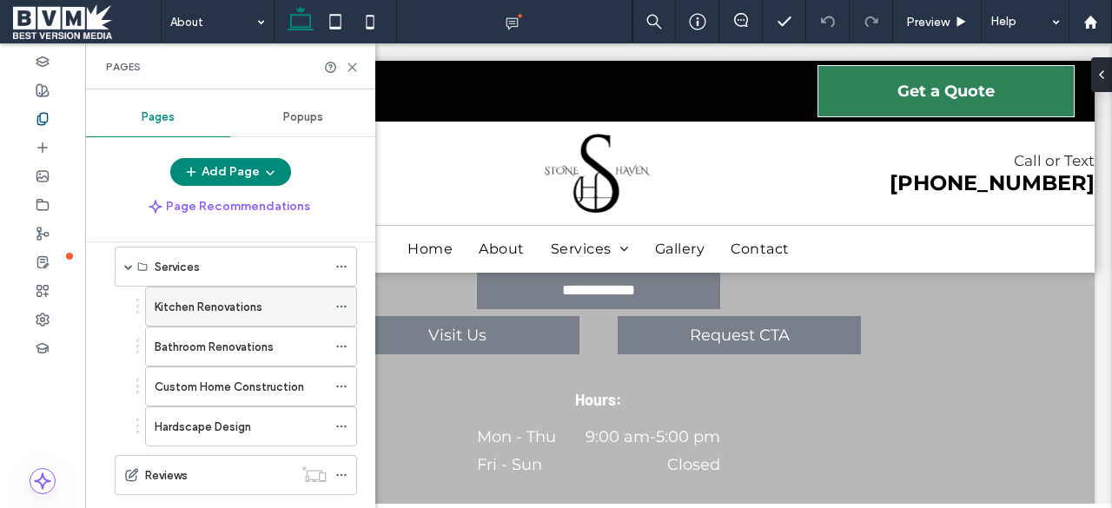
click at [207, 305] on label "Kitchen Renovations" at bounding box center [209, 307] width 108 height 30
click at [353, 67] on icon at bounding box center [352, 67] width 13 height 13
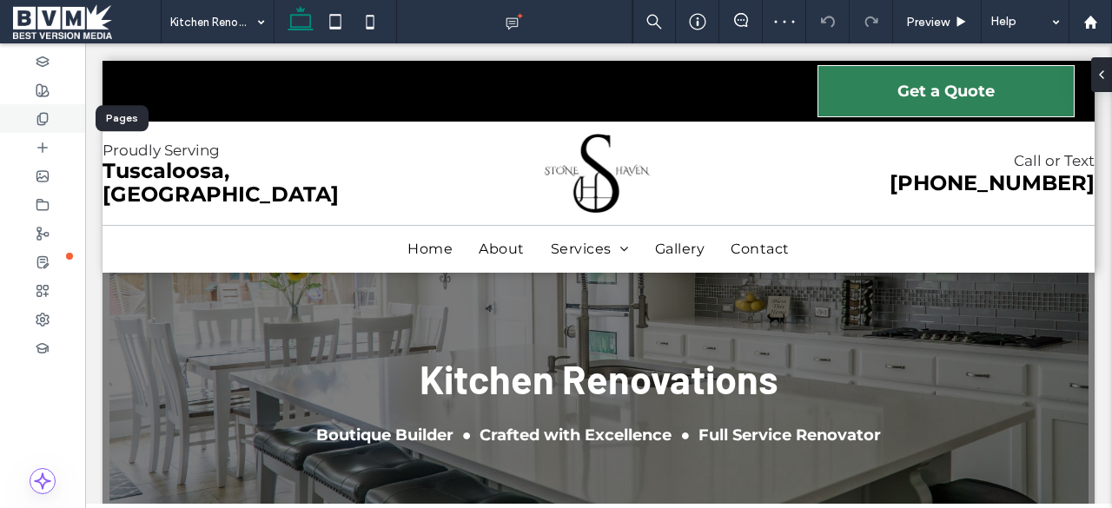
click at [53, 116] on div at bounding box center [42, 118] width 85 height 29
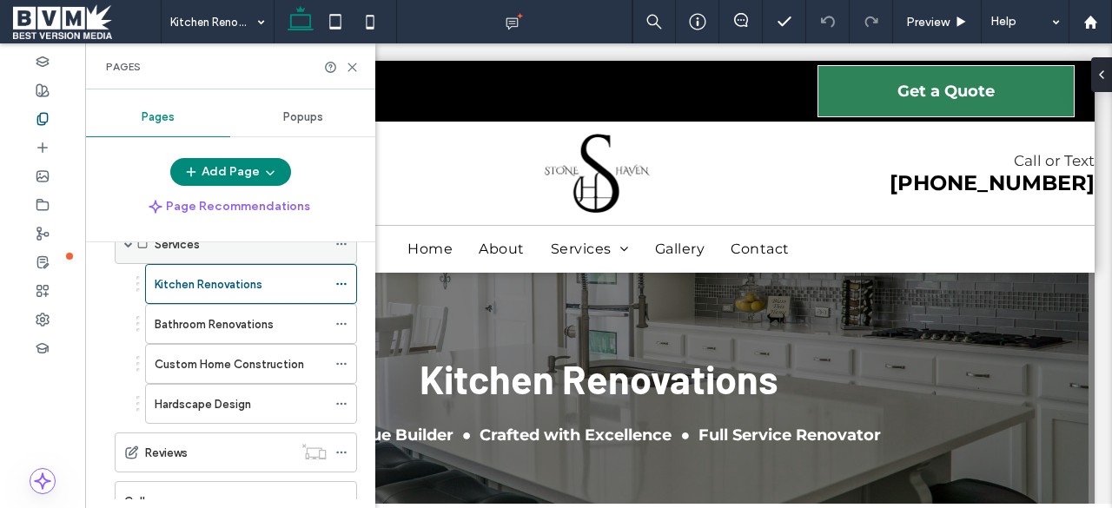
scroll to position [148, 0]
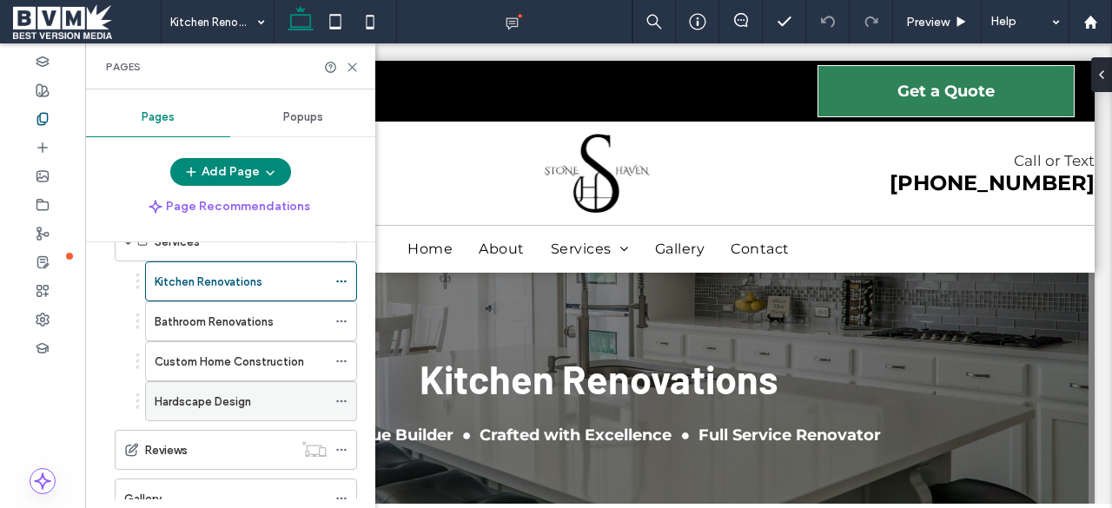
click at [196, 399] on label "Hardscape Design" at bounding box center [203, 402] width 96 height 30
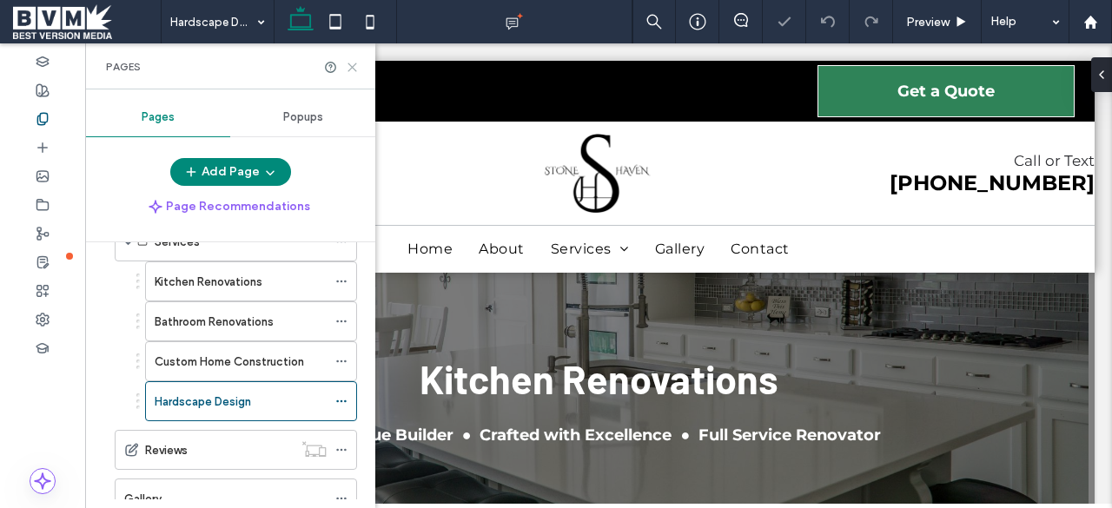
click at [355, 63] on icon at bounding box center [352, 67] width 13 height 13
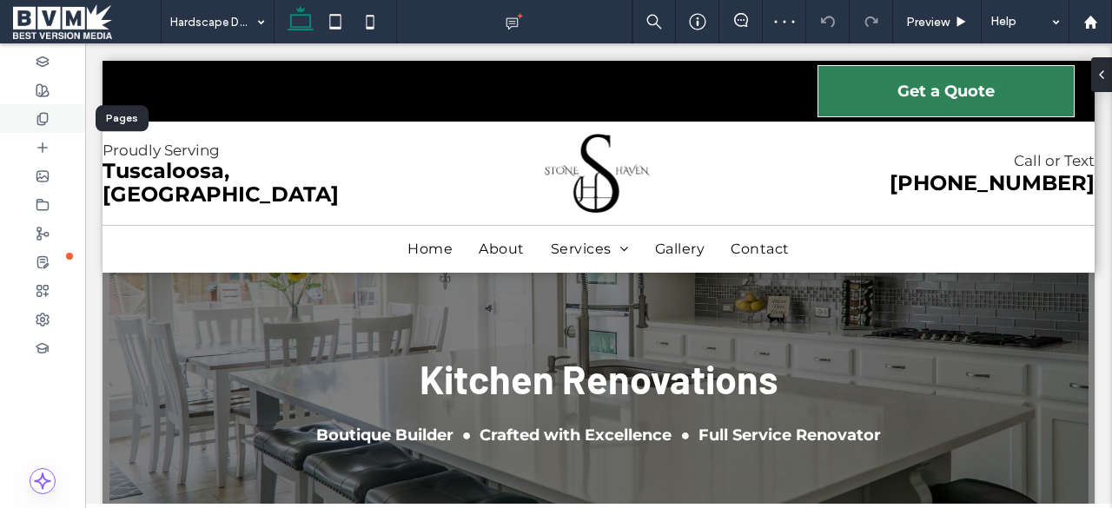
click at [42, 121] on use at bounding box center [42, 118] width 10 height 11
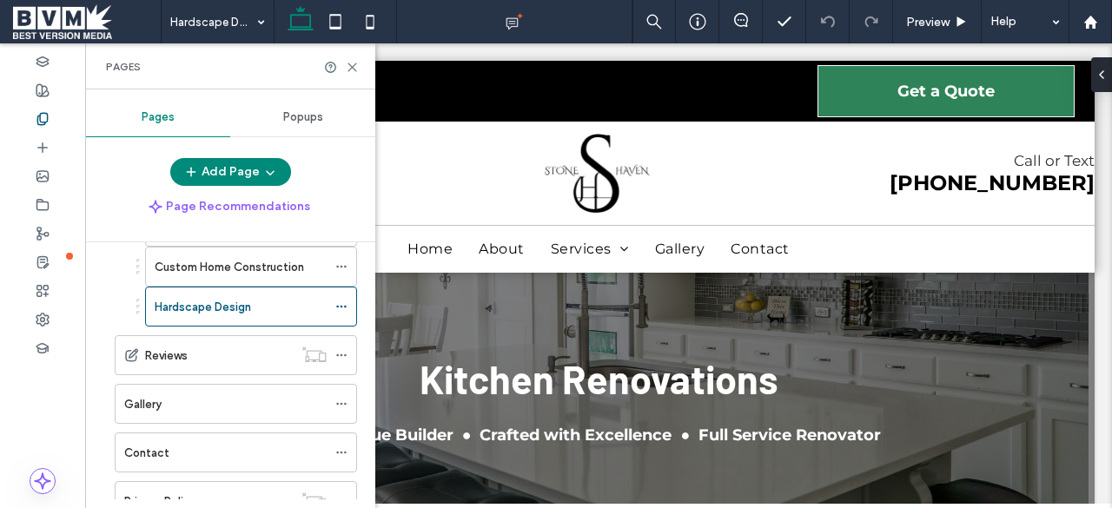
scroll to position [242, 0]
click at [181, 349] on label "Reviews" at bounding box center [166, 356] width 43 height 30
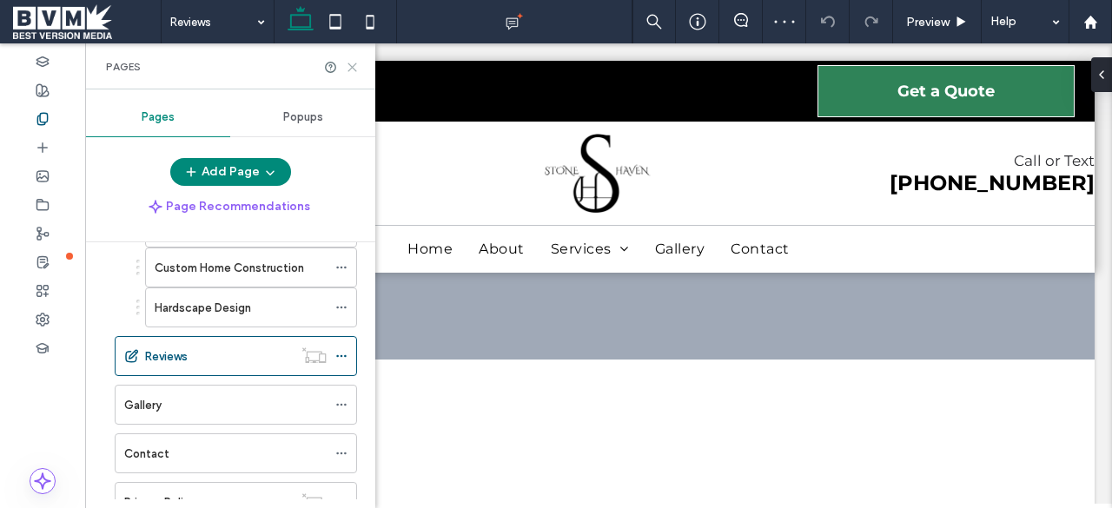
click at [351, 70] on icon at bounding box center [352, 67] width 13 height 13
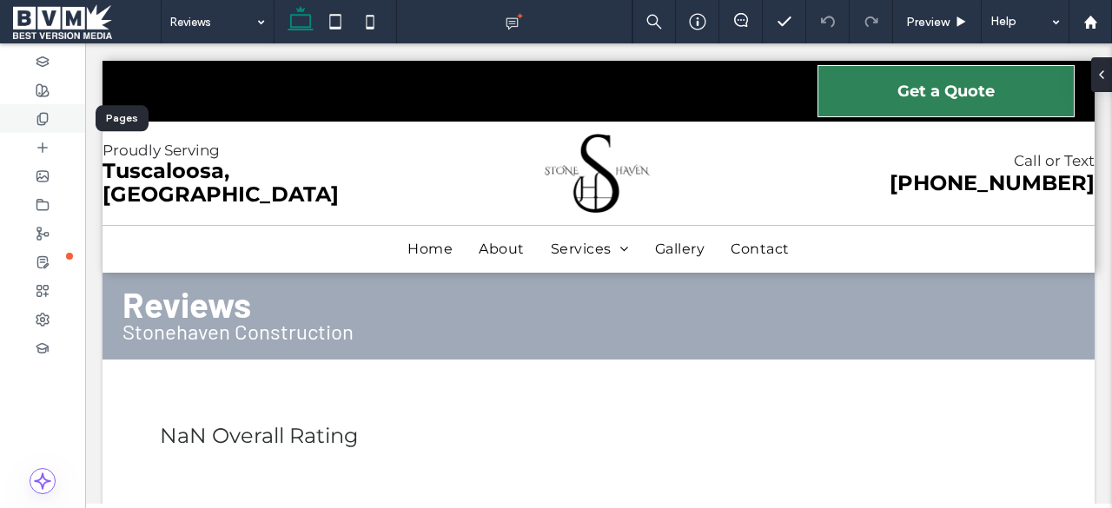
click at [38, 117] on icon at bounding box center [43, 119] width 14 height 14
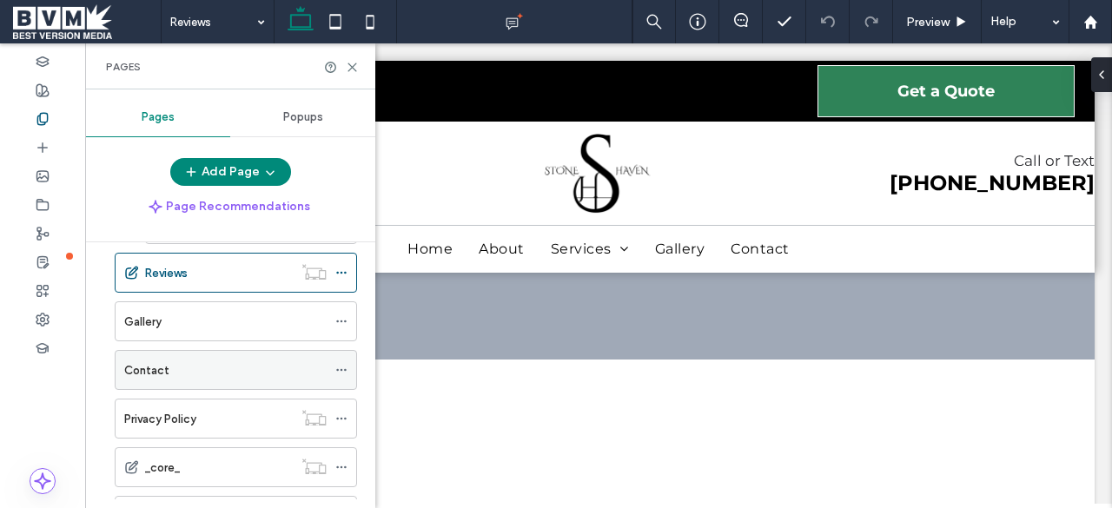
scroll to position [331, 0]
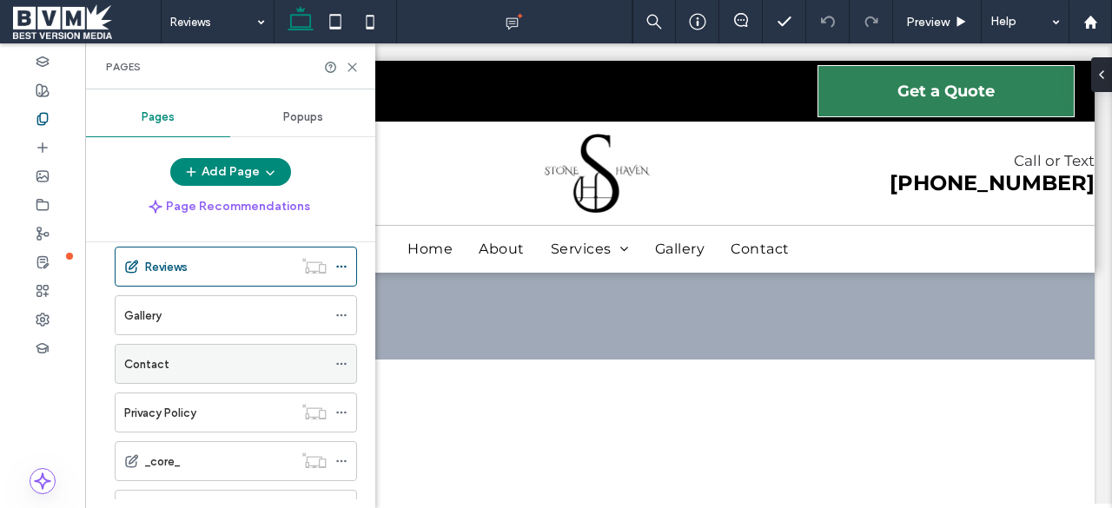
click at [170, 402] on label "Privacy Policy" at bounding box center [160, 413] width 72 height 30
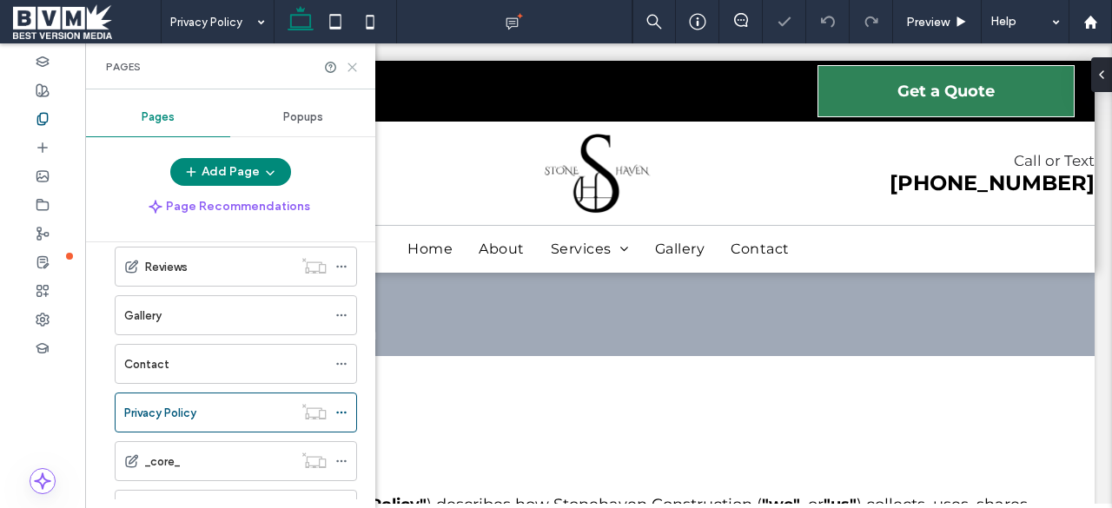
click at [354, 70] on icon at bounding box center [352, 67] width 13 height 13
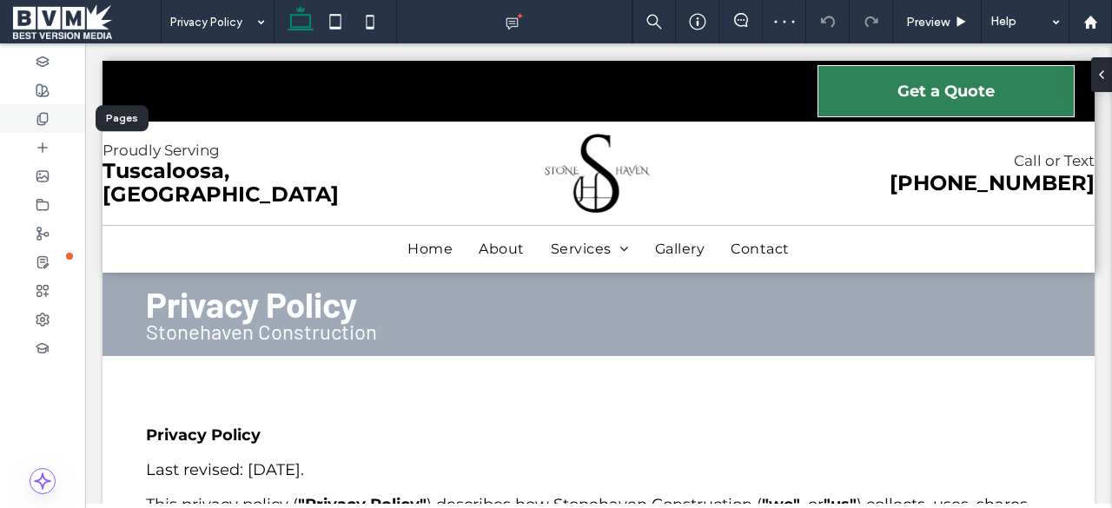
click at [40, 117] on use at bounding box center [42, 118] width 10 height 11
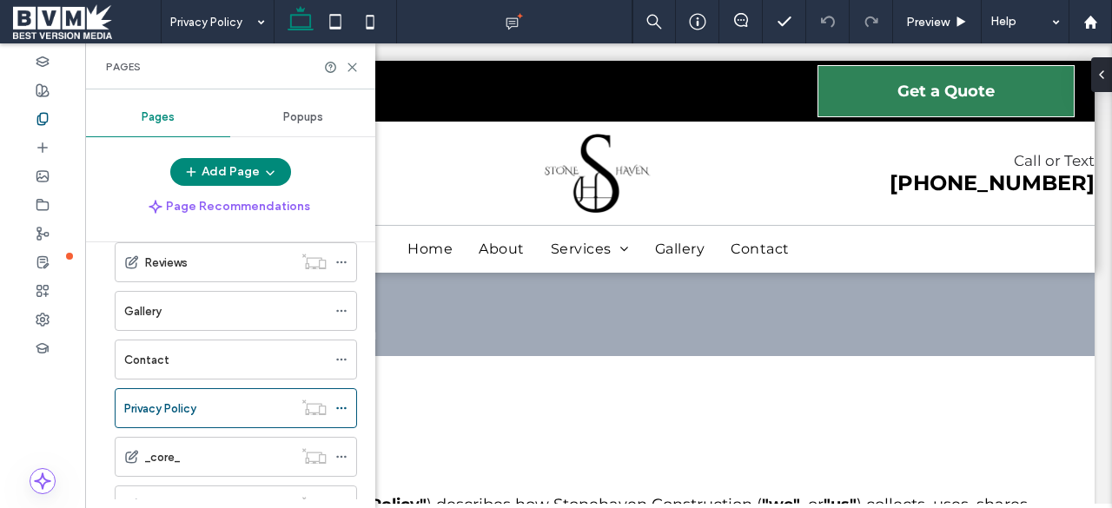
scroll to position [396, 0]
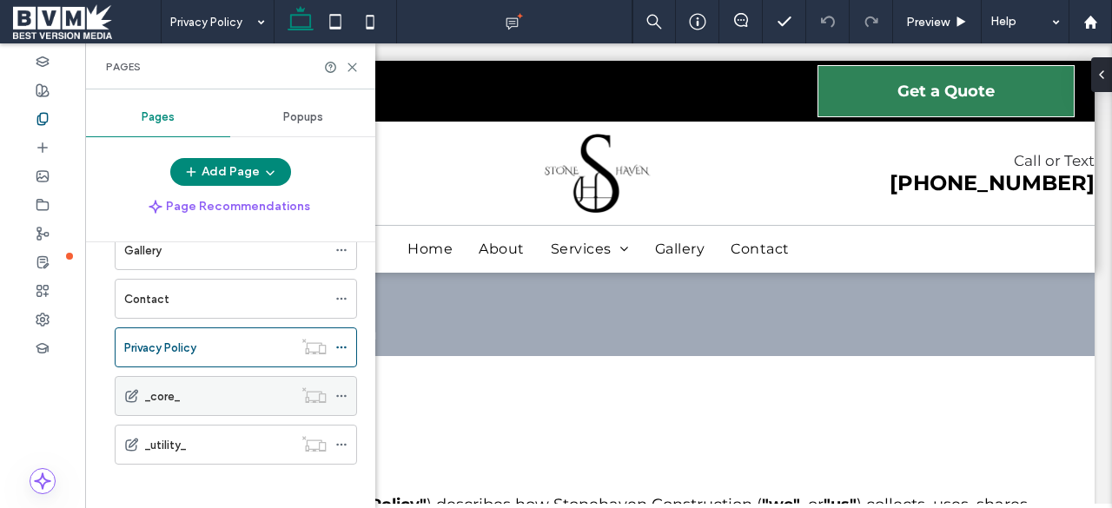
click at [179, 392] on div "_core_" at bounding box center [219, 397] width 148 height 18
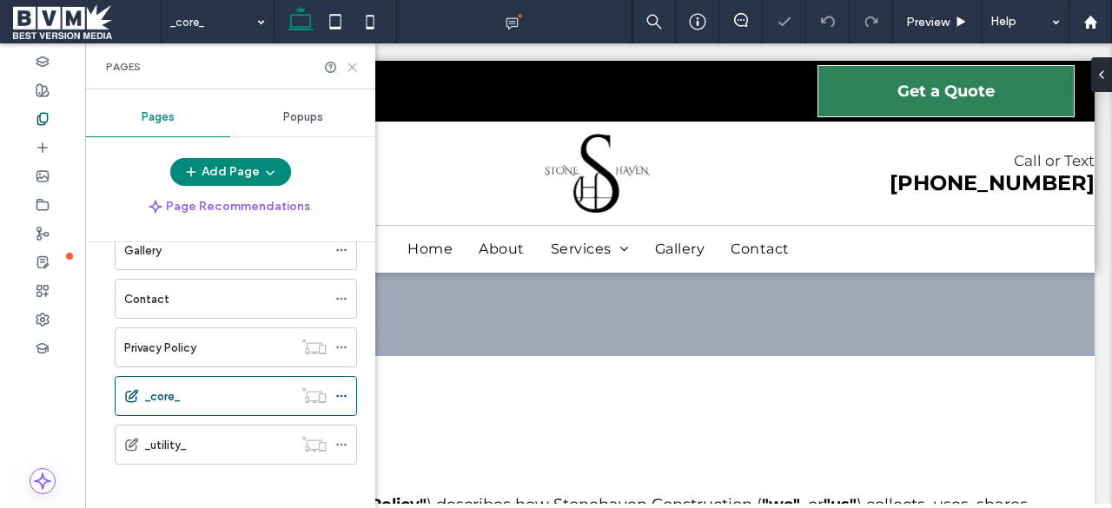
click at [349, 66] on icon at bounding box center [352, 67] width 13 height 13
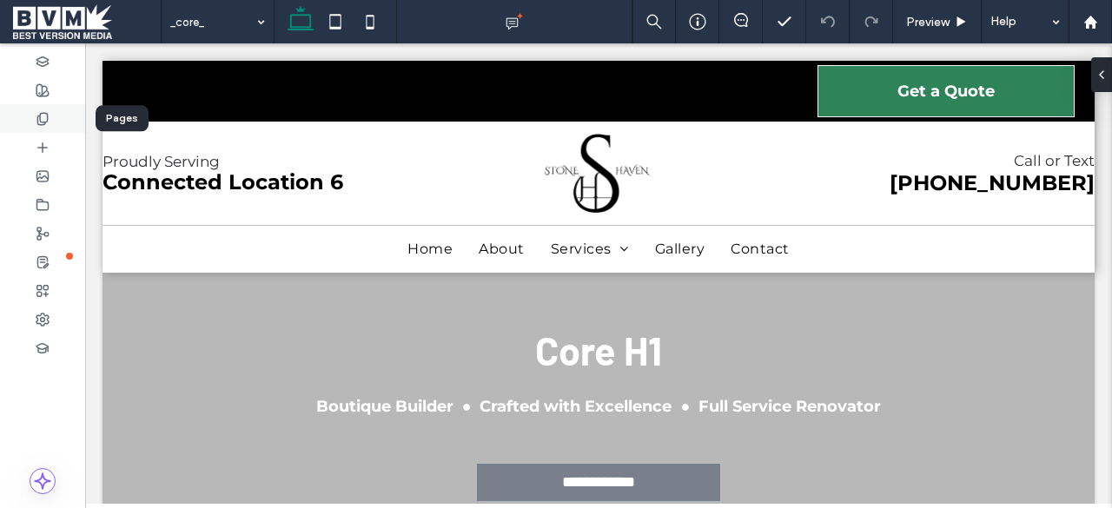
click at [47, 120] on use at bounding box center [42, 118] width 10 height 11
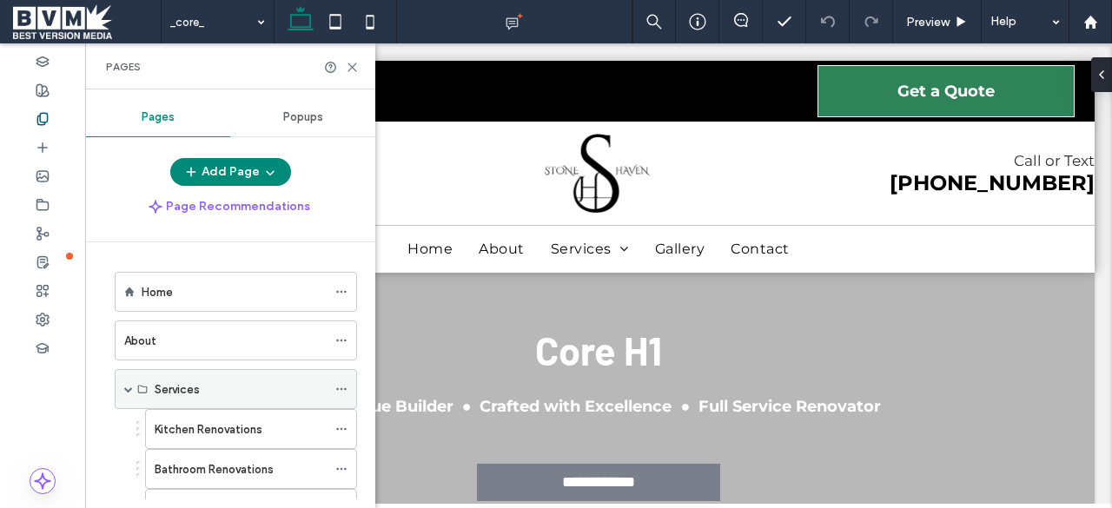
scroll to position [396, 0]
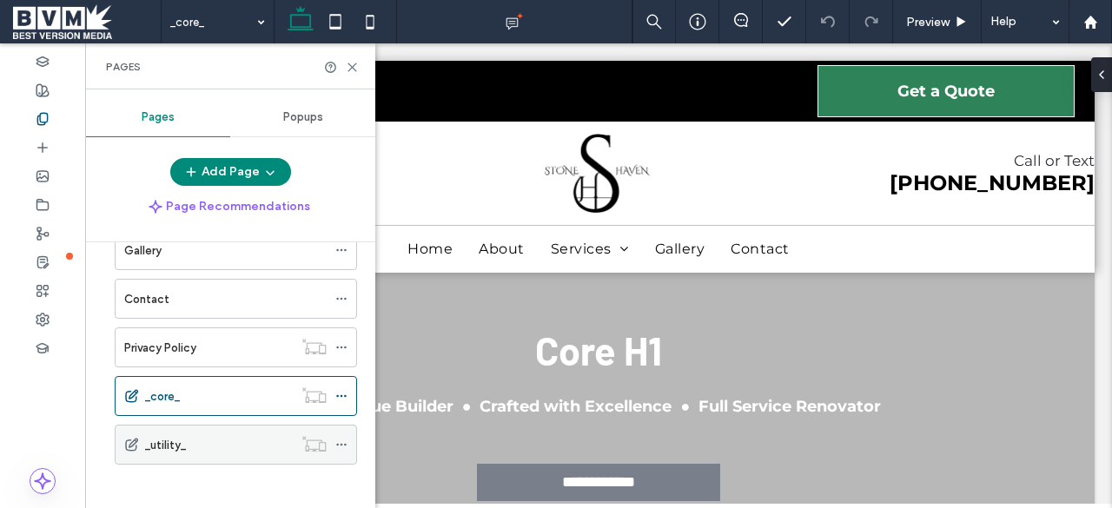
click at [179, 434] on label "_utility_" at bounding box center [165, 445] width 41 height 30
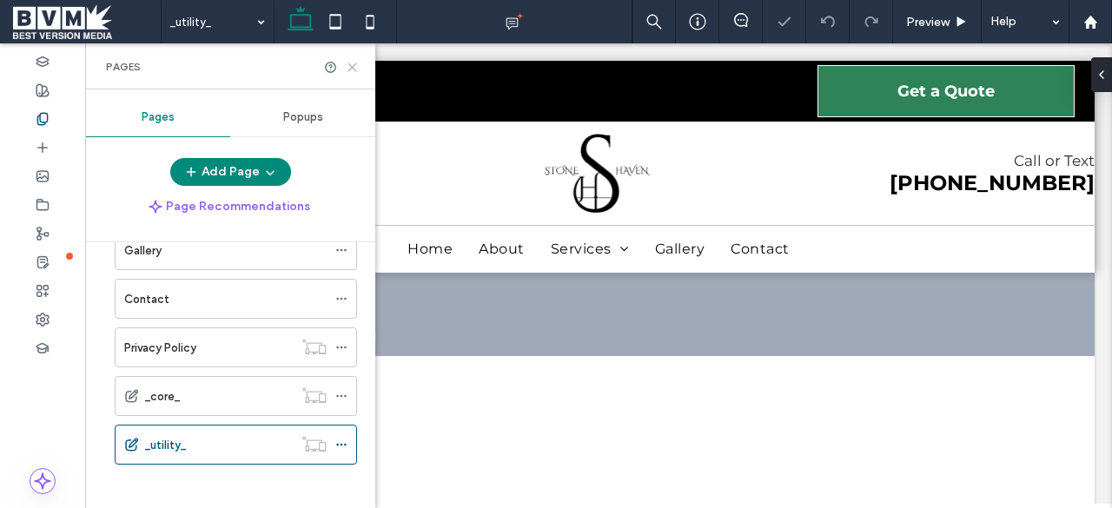
click at [353, 72] on icon at bounding box center [352, 67] width 13 height 13
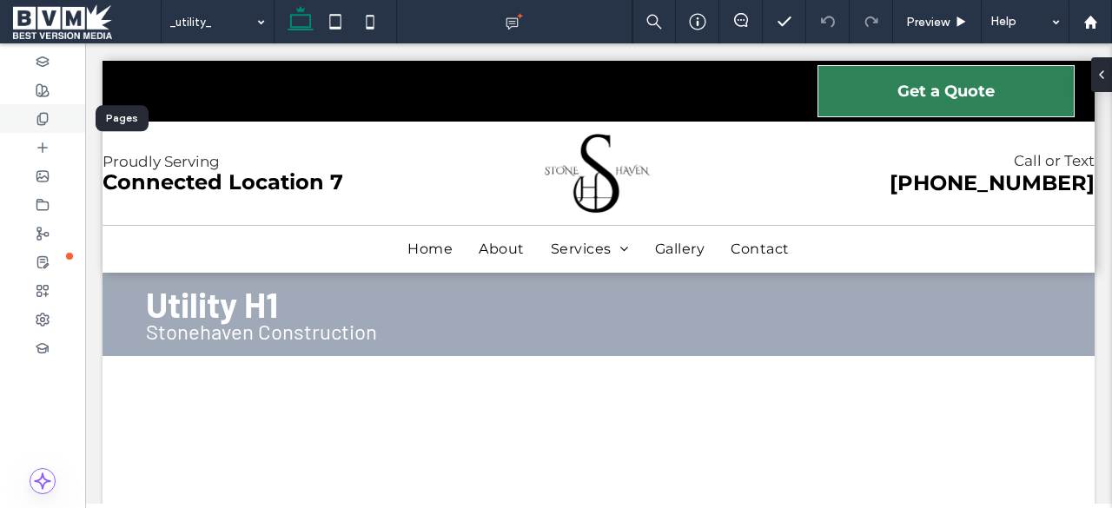
click at [48, 123] on icon at bounding box center [43, 119] width 14 height 14
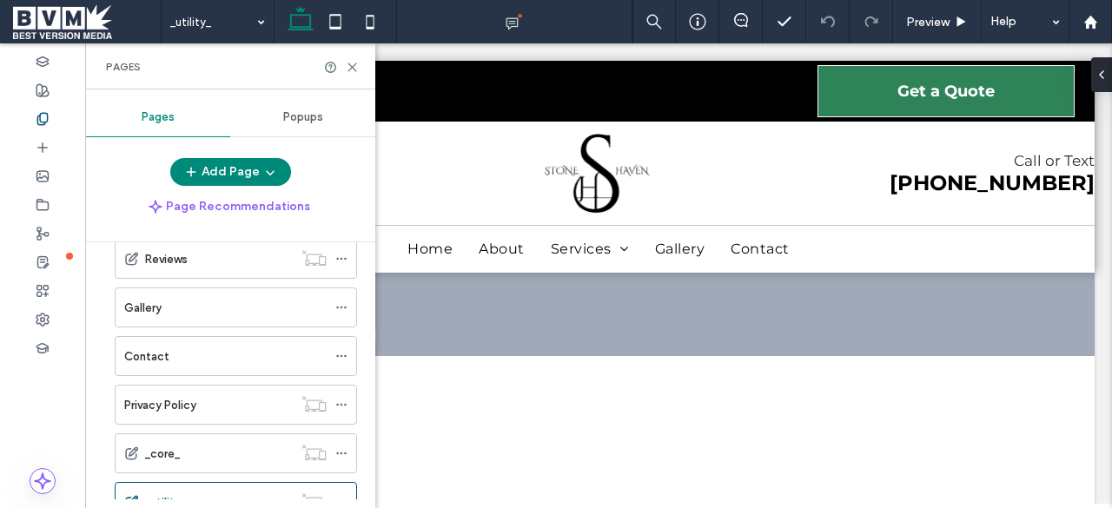
scroll to position [396, 0]
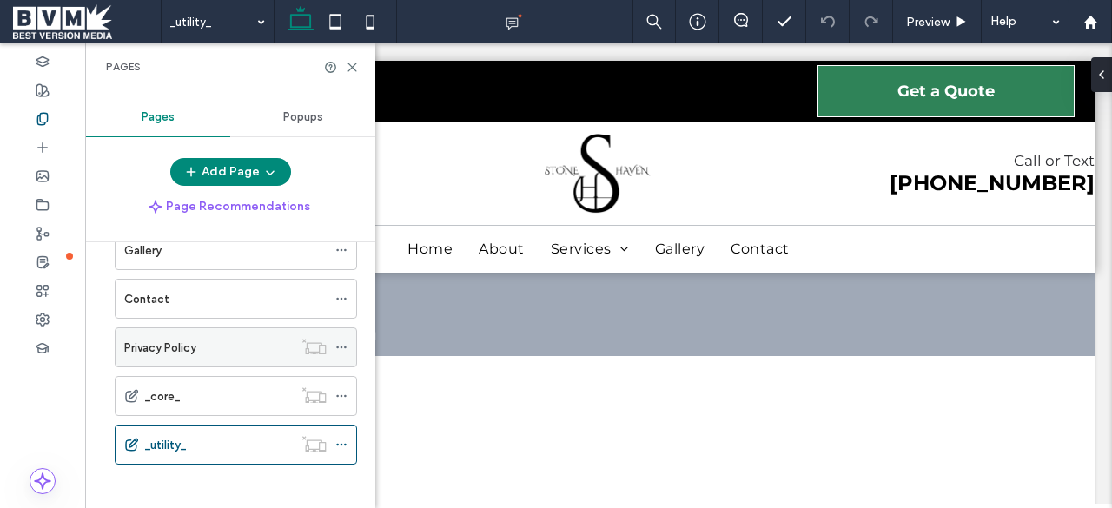
click at [190, 336] on label "Privacy Policy" at bounding box center [160, 348] width 72 height 30
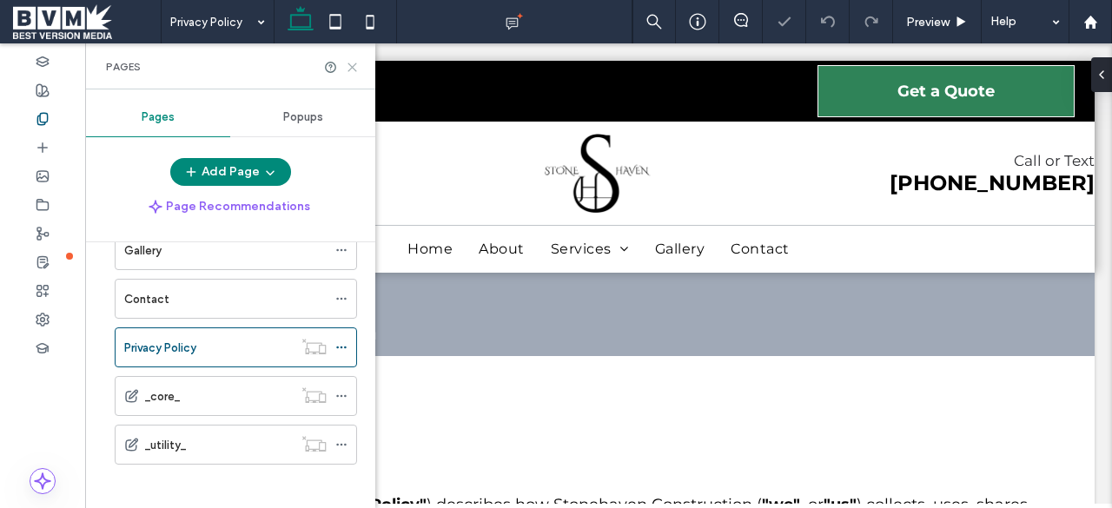
click at [351, 65] on use at bounding box center [352, 67] width 8 height 8
